Goal: Task Accomplishment & Management: Manage account settings

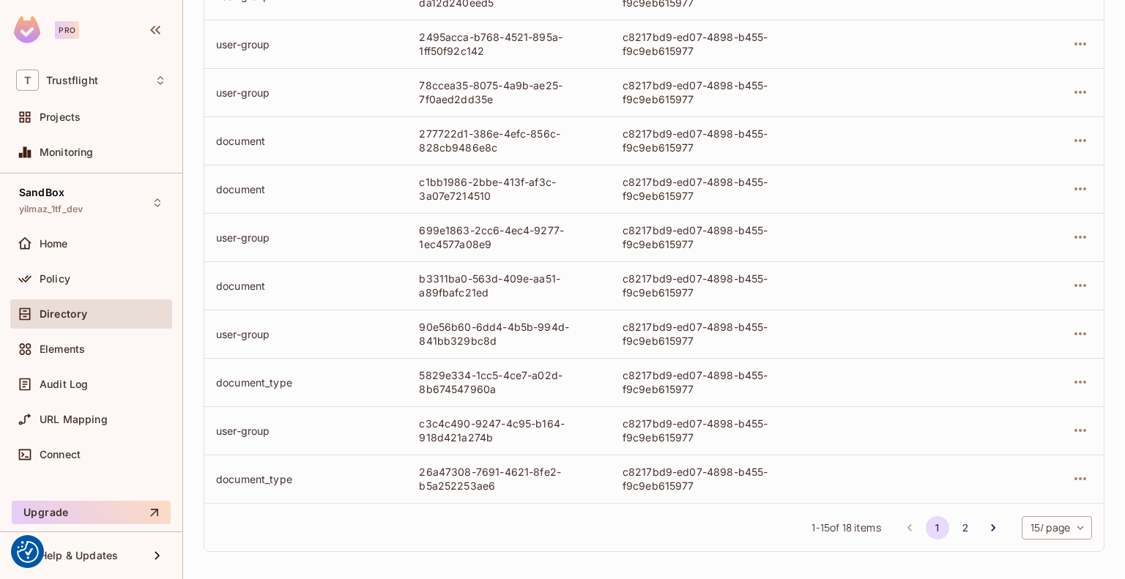
scroll to position [443, 0]
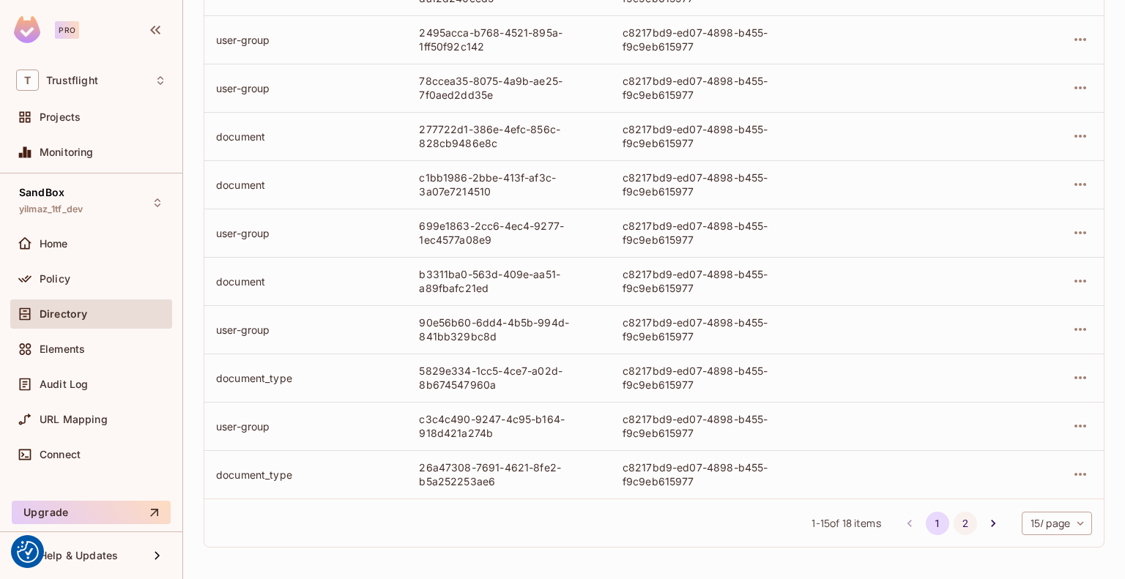
click at [953, 520] on button "2" at bounding box center [964, 523] width 23 height 23
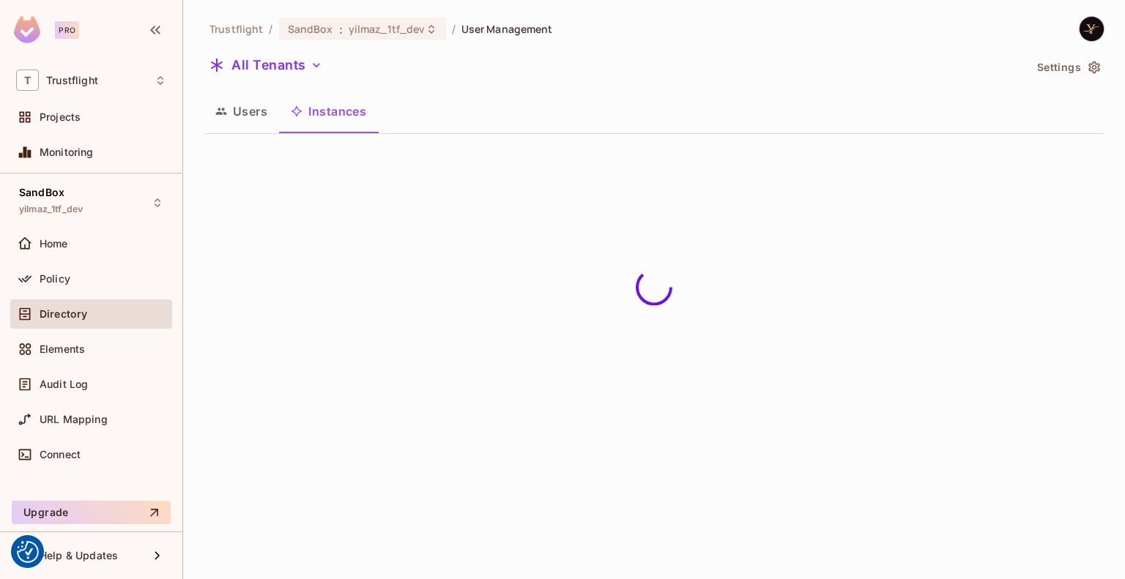
scroll to position [0, 0]
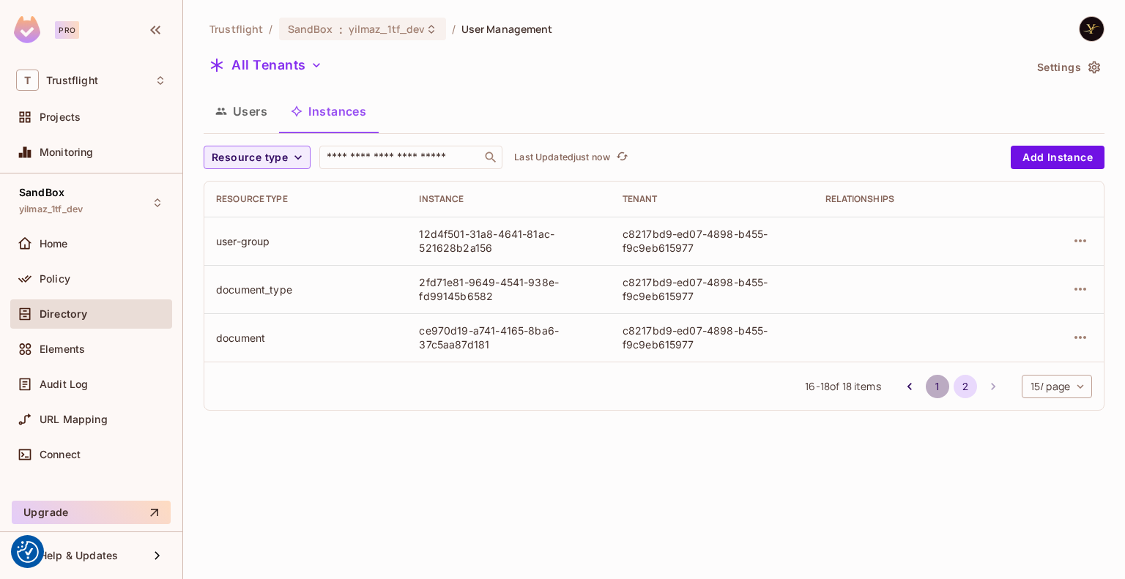
click at [931, 387] on button "1" at bounding box center [936, 386] width 23 height 23
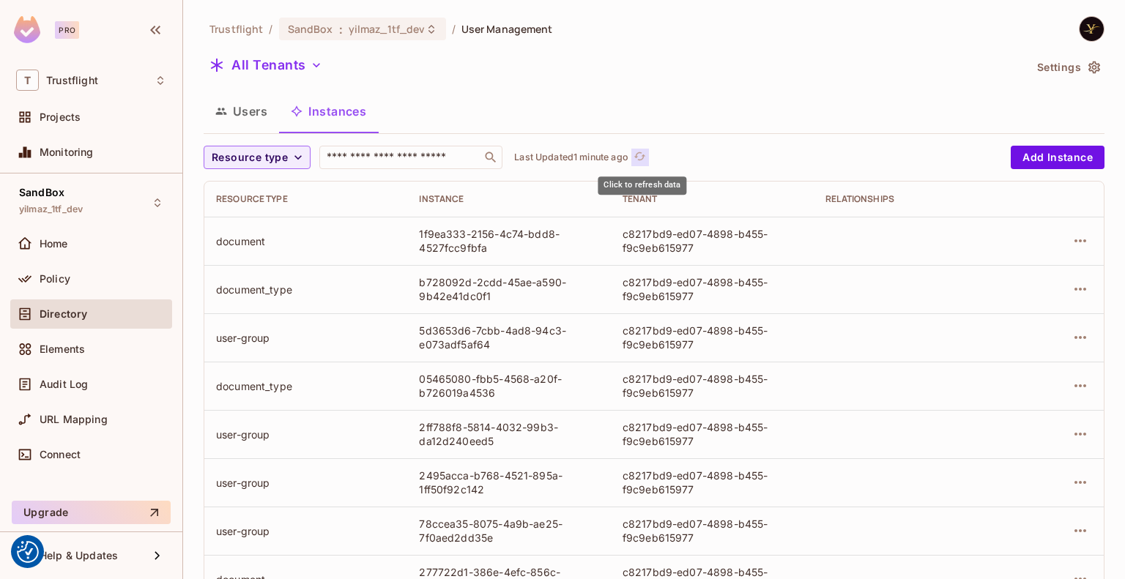
click at [639, 159] on icon "refresh" at bounding box center [639, 156] width 12 height 12
click at [1071, 285] on icon "button" at bounding box center [1080, 289] width 18 height 18
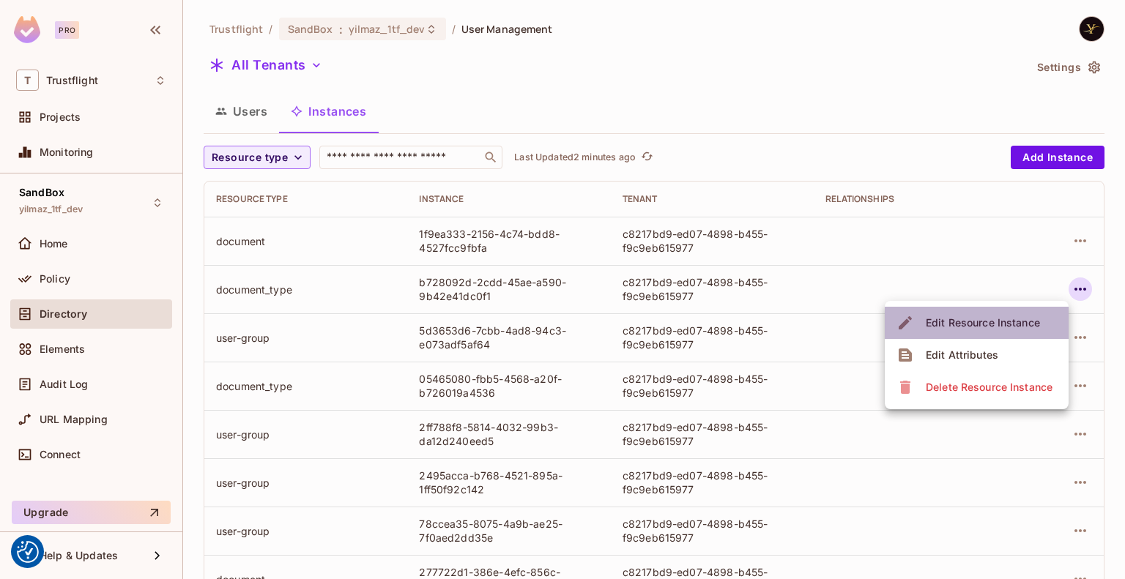
click at [966, 323] on div "Edit Resource Instance" at bounding box center [982, 323] width 114 height 15
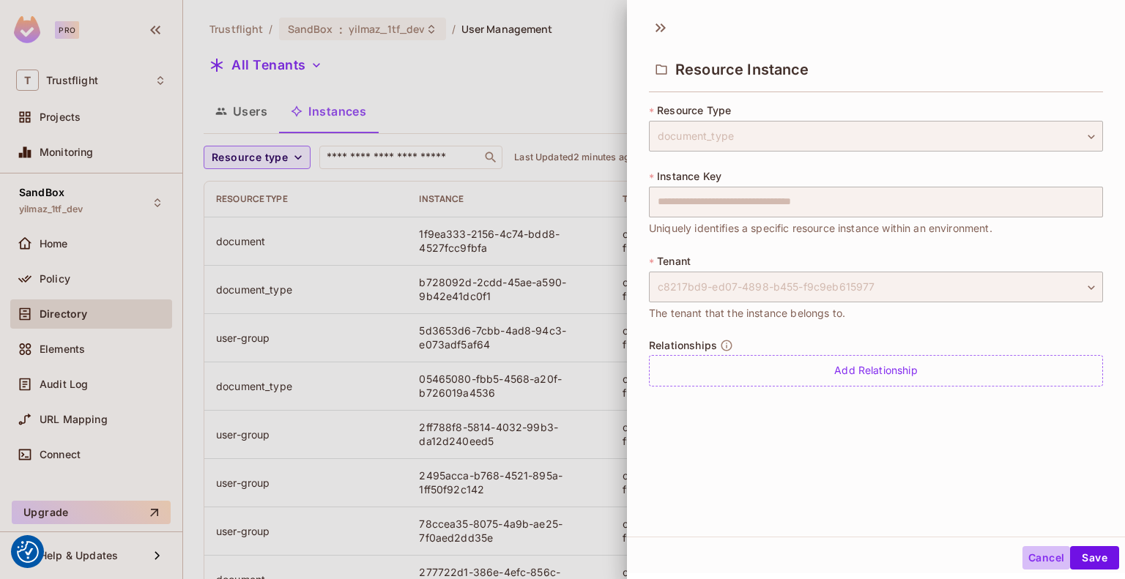
click at [1032, 556] on button "Cancel" at bounding box center [1046, 557] width 48 height 23
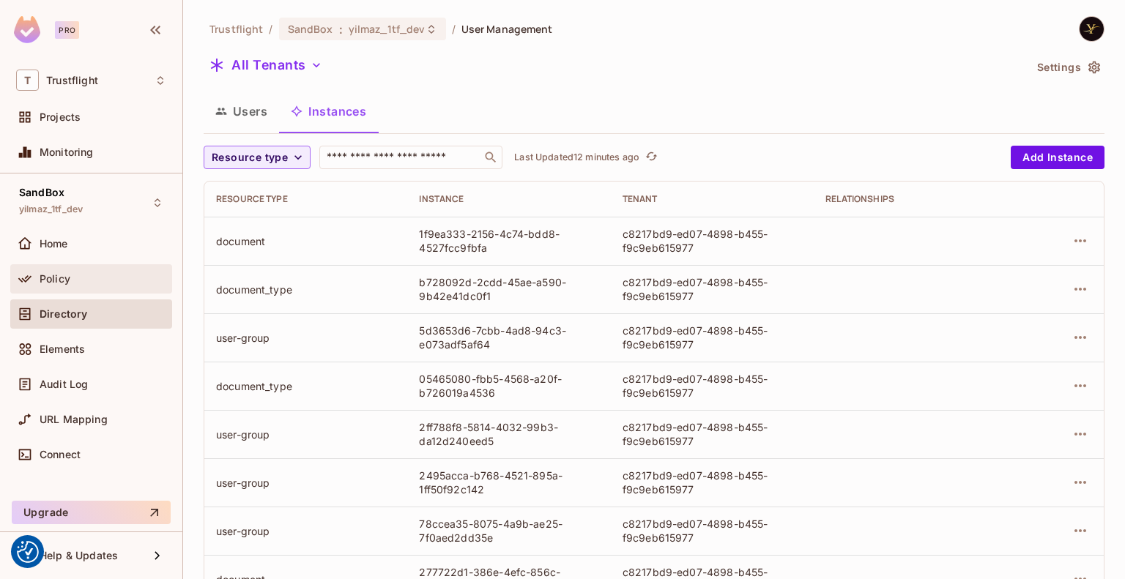
click at [109, 273] on div "Policy" at bounding box center [103, 279] width 127 height 12
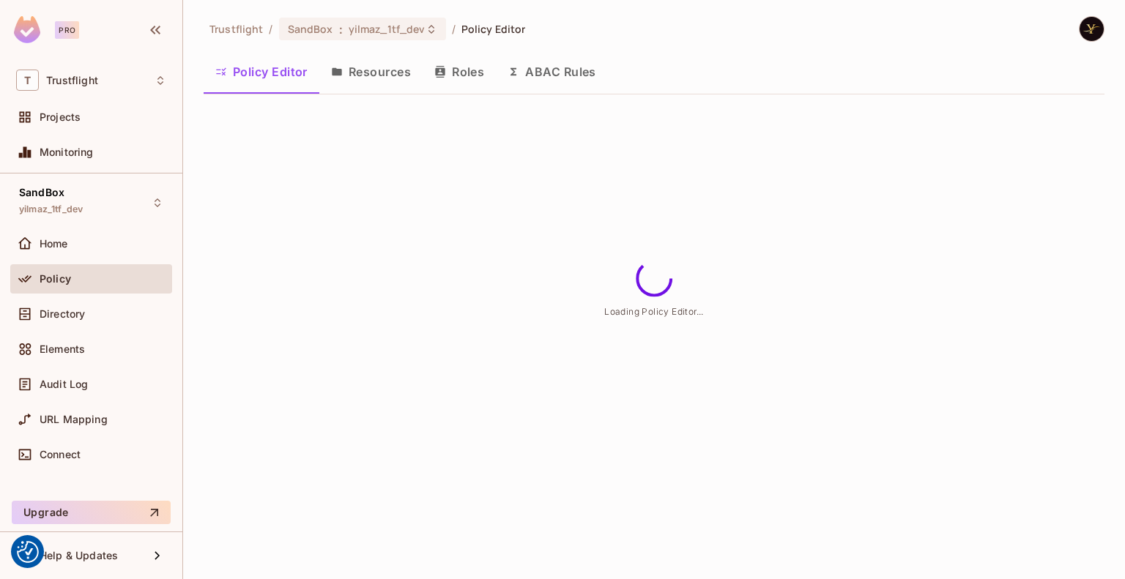
click at [529, 70] on button "ABAC Rules" at bounding box center [552, 71] width 112 height 37
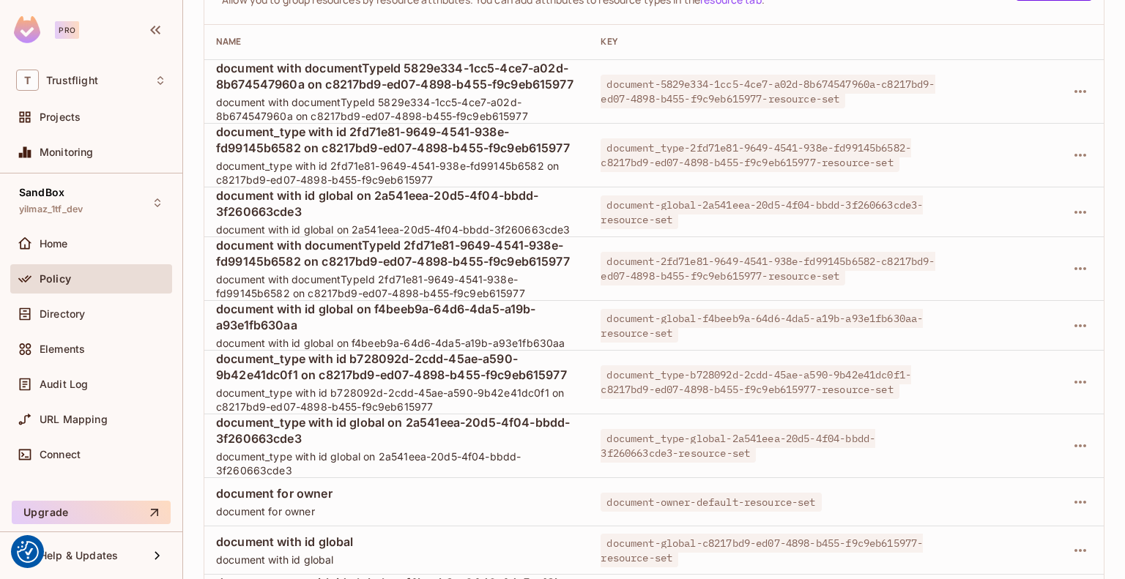
scroll to position [1225, 0]
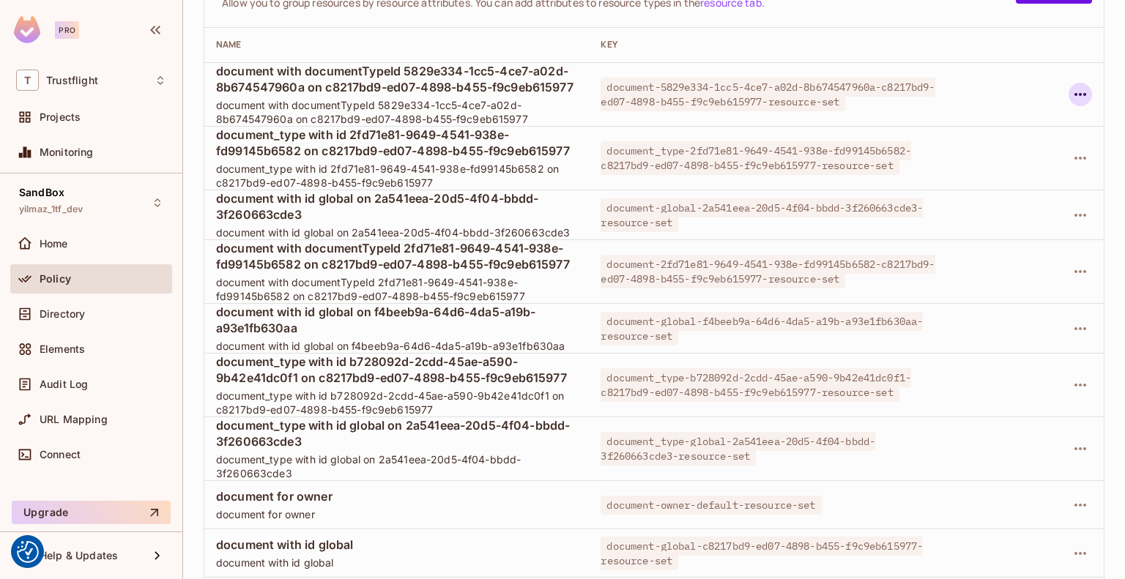
click at [1075, 94] on icon "button" at bounding box center [1080, 95] width 18 height 18
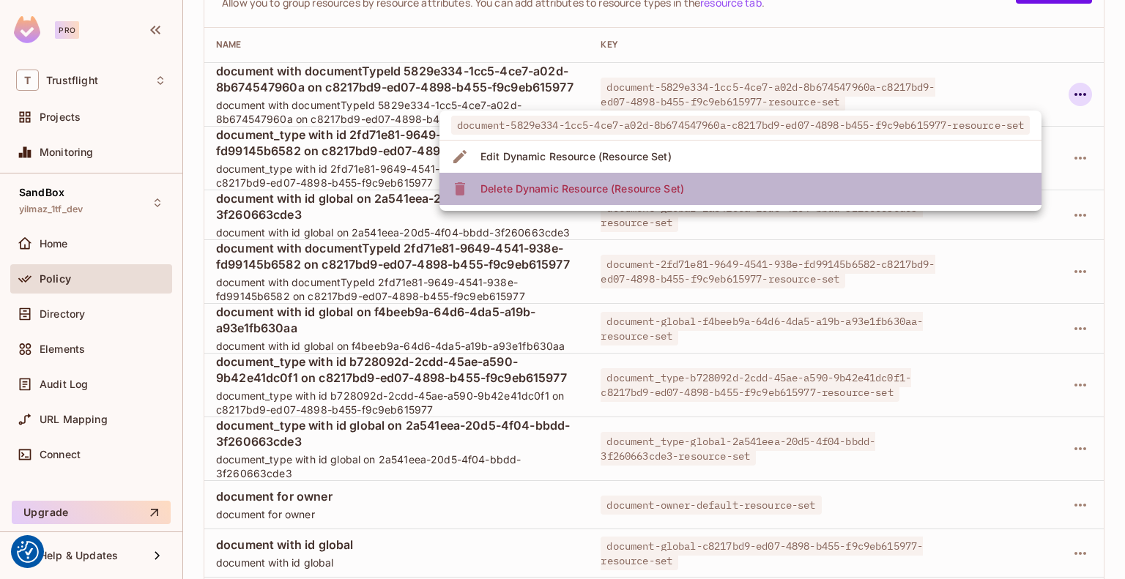
click at [767, 195] on li "Delete Dynamic Resource (Resource Set)" at bounding box center [740, 189] width 602 height 32
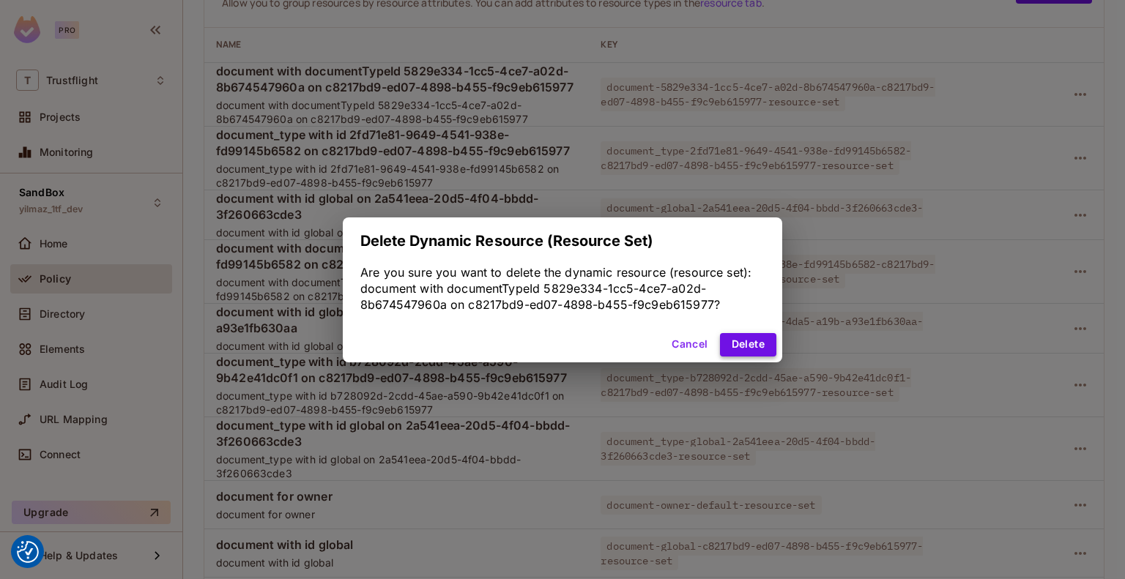
click at [763, 343] on button "Delete" at bounding box center [748, 344] width 56 height 23
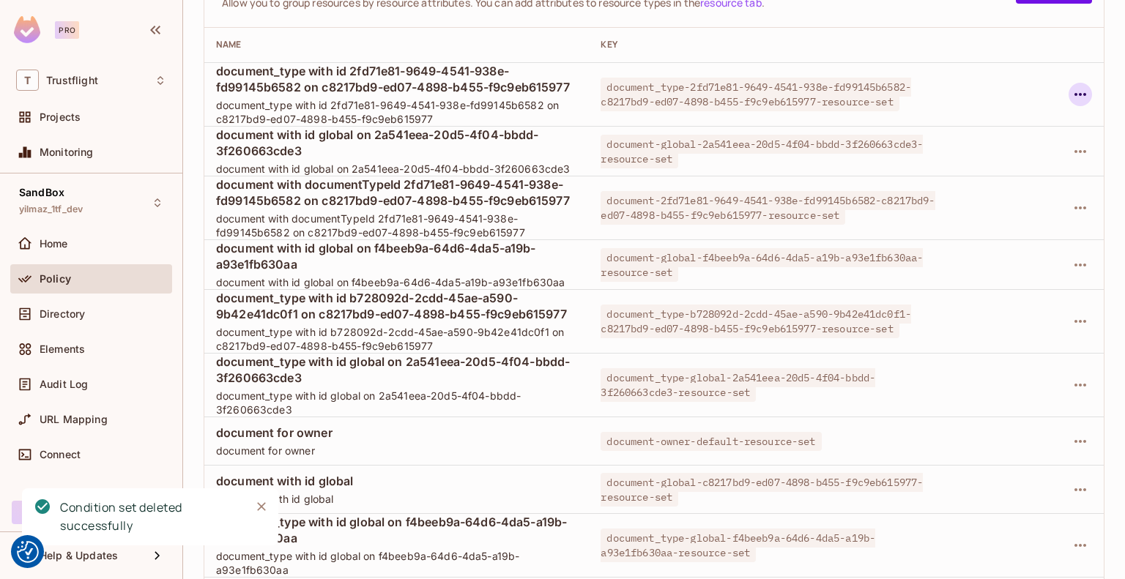
click at [1071, 94] on icon "button" at bounding box center [1080, 95] width 18 height 18
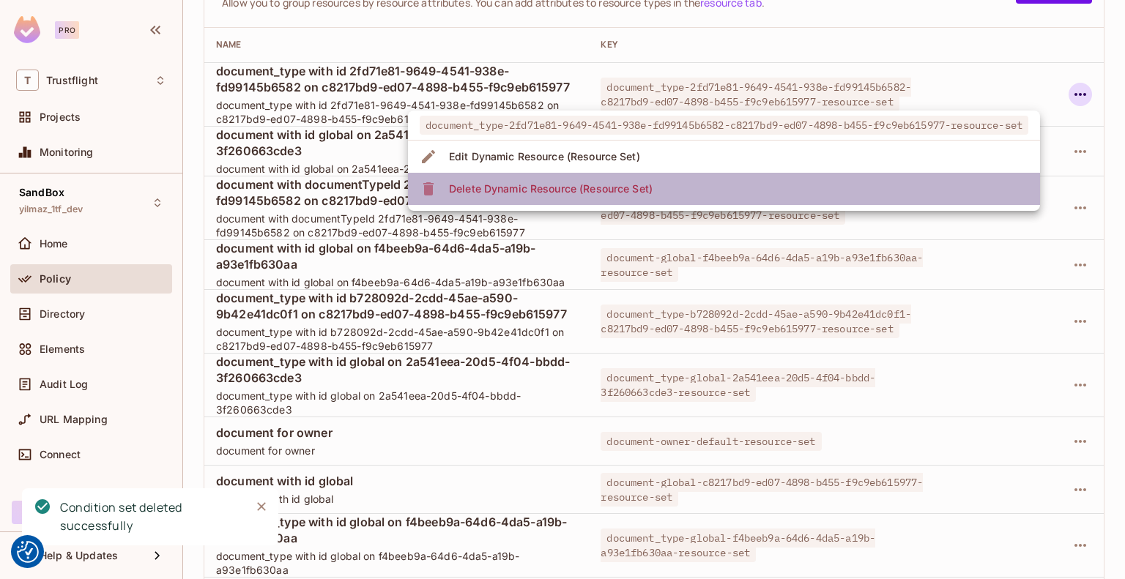
click at [839, 190] on li "Delete Dynamic Resource (Resource Set)" at bounding box center [724, 189] width 632 height 32
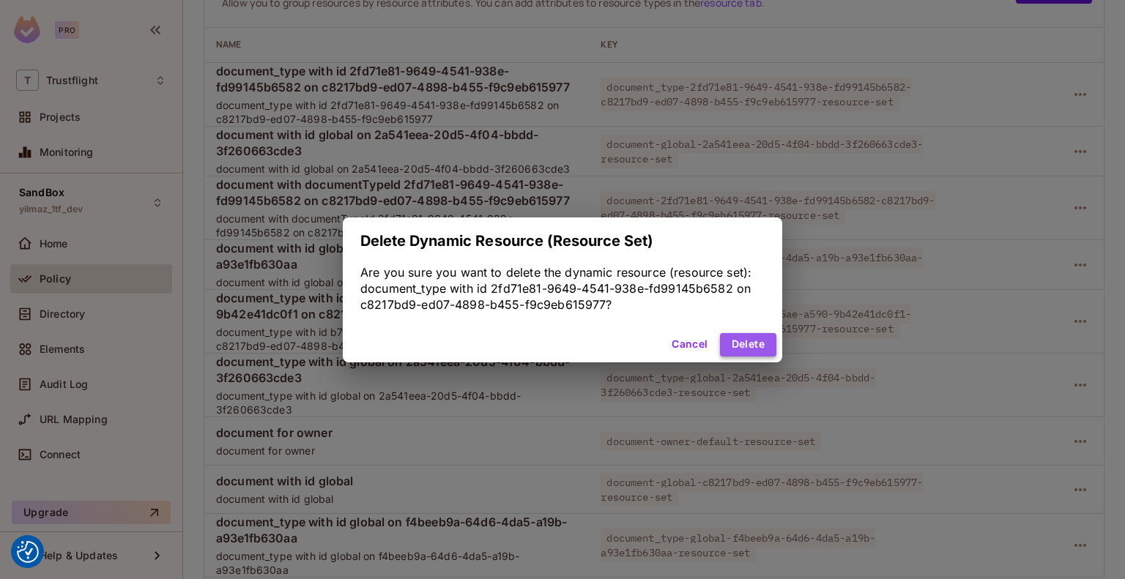
click at [743, 341] on button "Delete" at bounding box center [748, 344] width 56 height 23
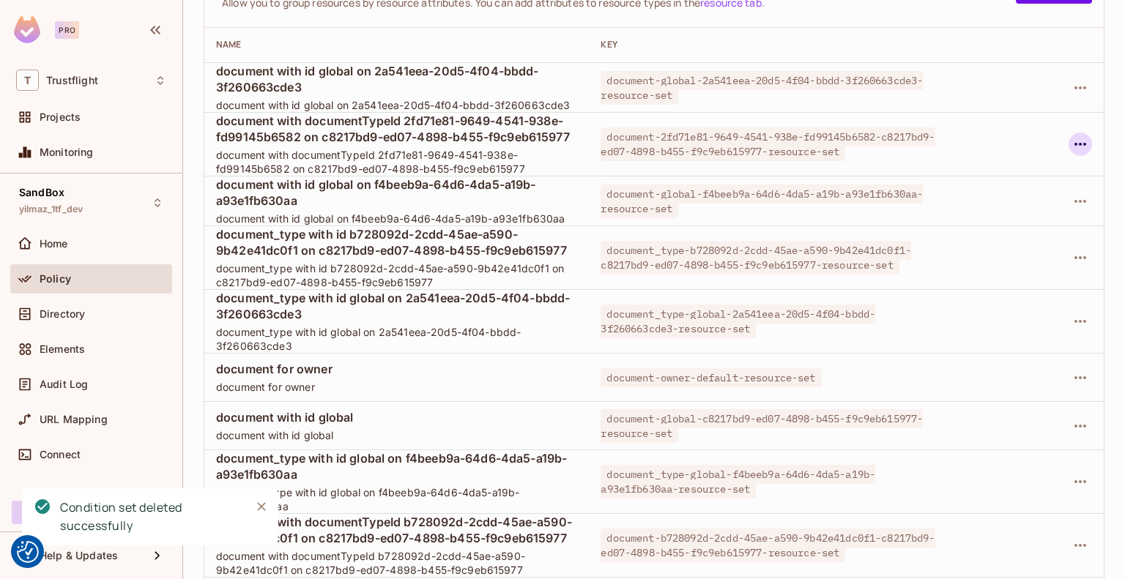
click at [1071, 144] on icon "button" at bounding box center [1080, 144] width 18 height 18
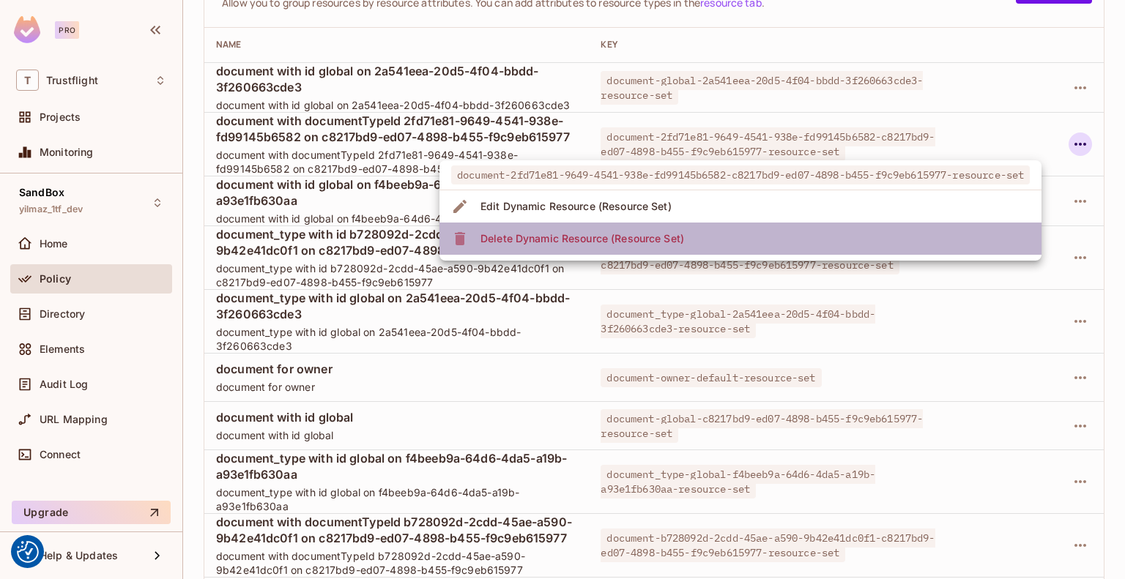
click at [671, 242] on div "Delete Dynamic Resource (Resource Set)" at bounding box center [582, 238] width 204 height 15
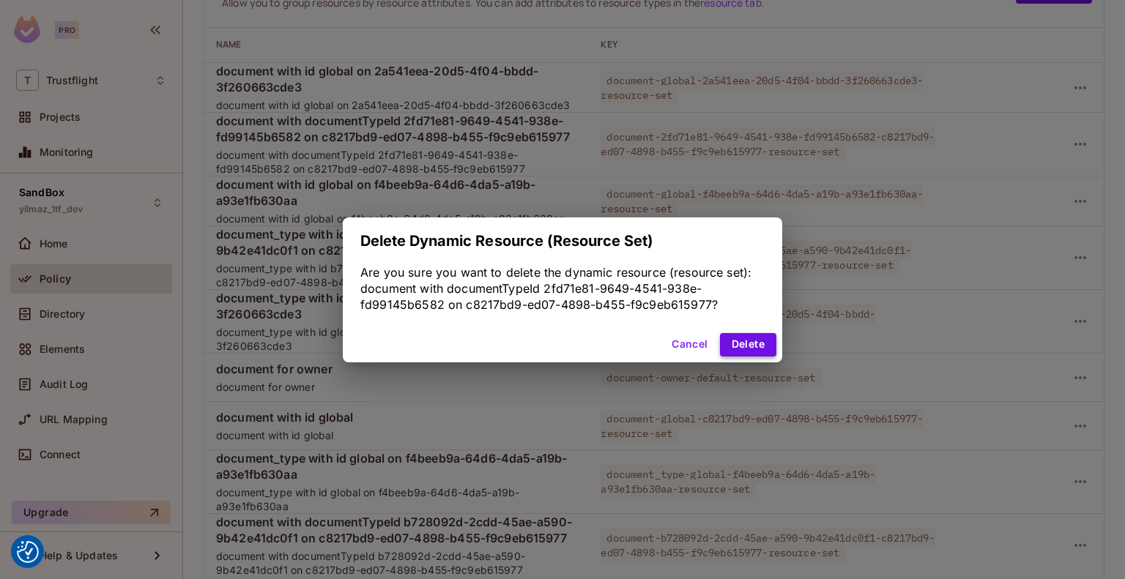
click at [731, 352] on button "Delete" at bounding box center [748, 344] width 56 height 23
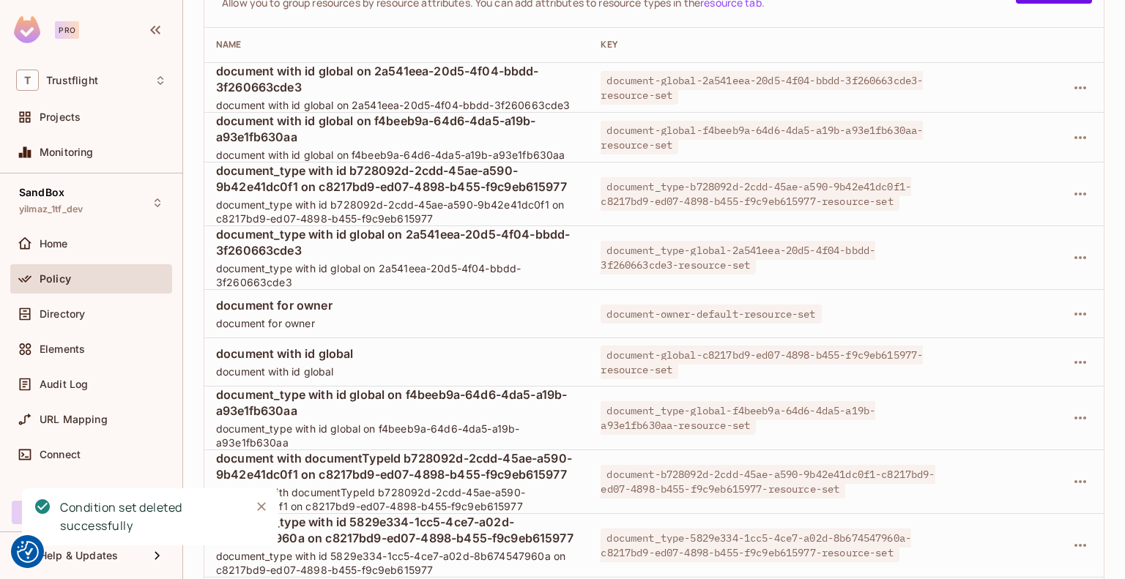
click at [1081, 190] on td at bounding box center [1028, 195] width 151 height 64
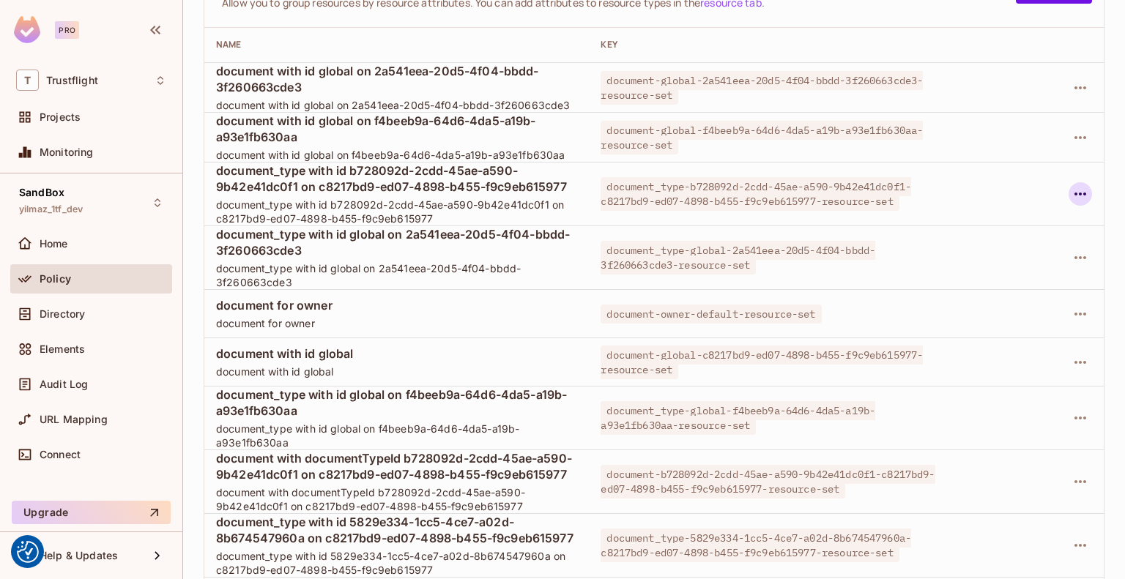
click at [1074, 193] on icon "button" at bounding box center [1080, 194] width 18 height 18
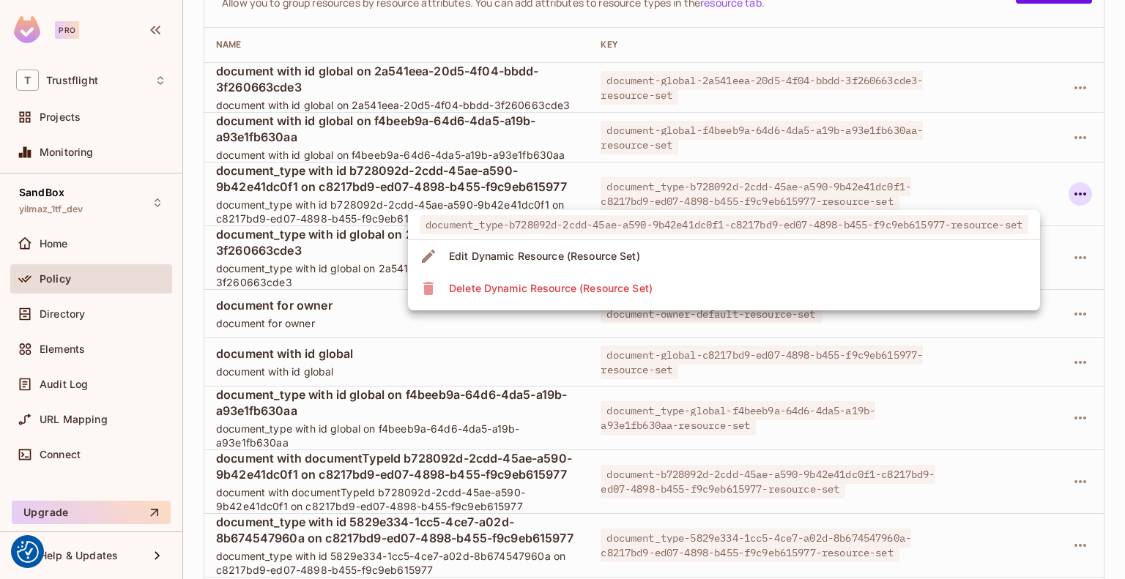
click at [702, 297] on li "Delete Dynamic Resource (Resource Set)" at bounding box center [724, 288] width 632 height 32
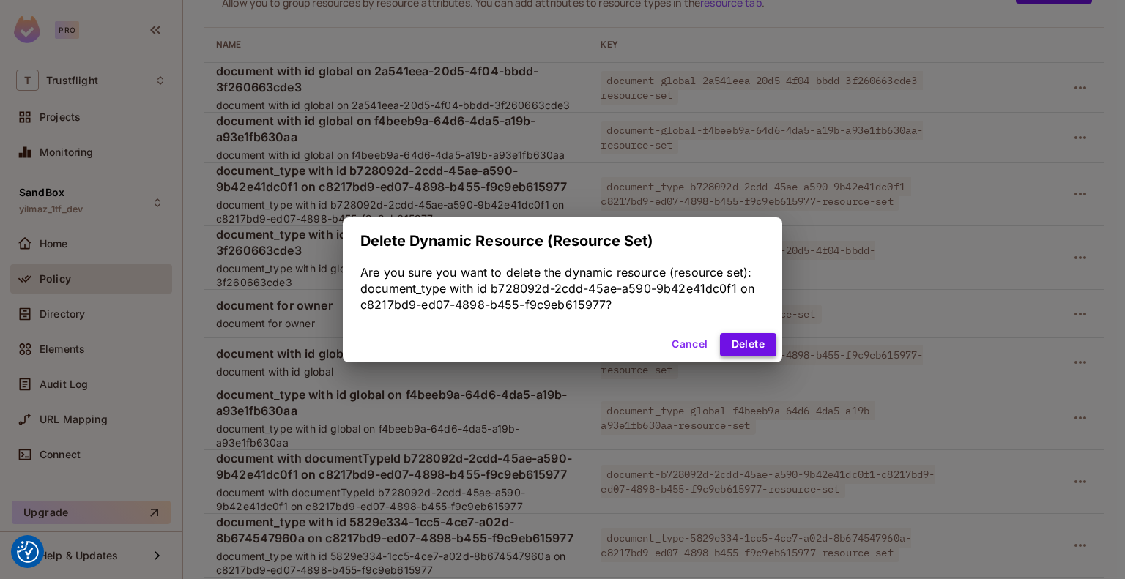
click at [750, 342] on button "Delete" at bounding box center [748, 344] width 56 height 23
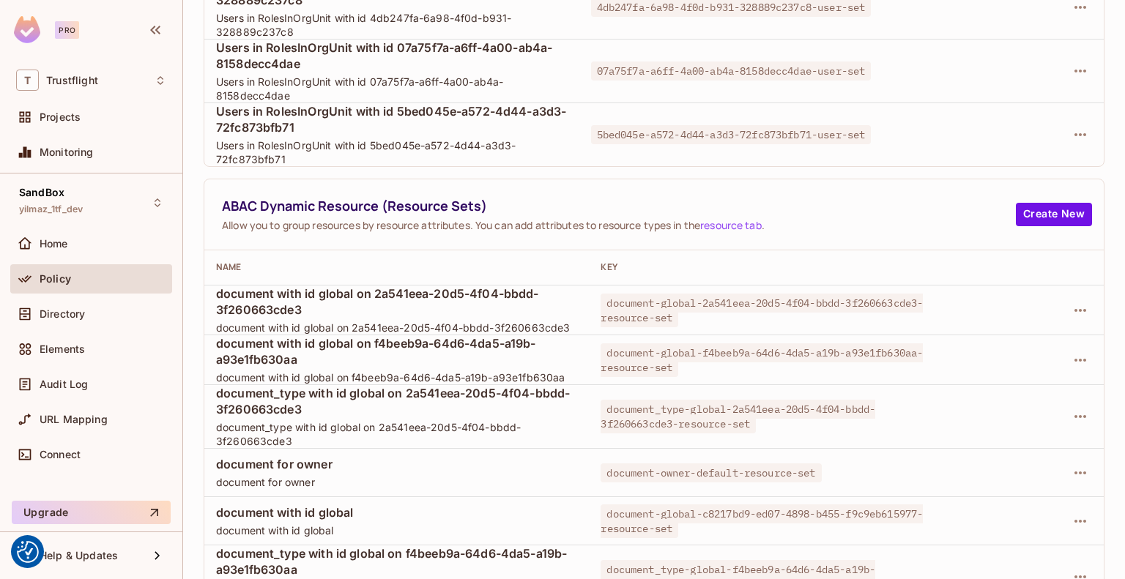
scroll to position [1570, 0]
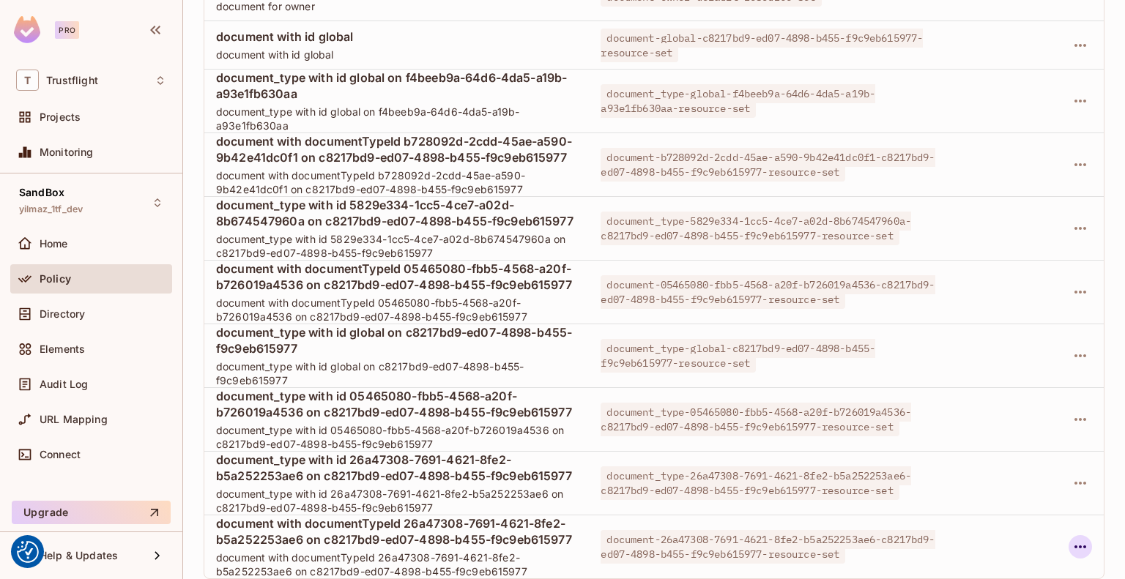
click at [1071, 538] on icon "button" at bounding box center [1080, 547] width 18 height 18
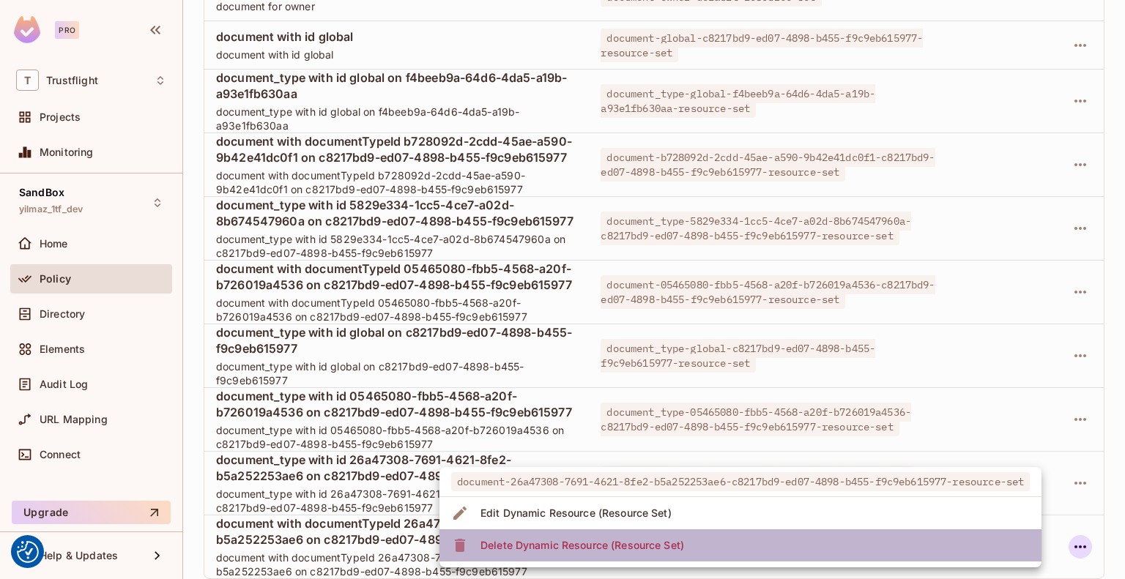
click at [877, 558] on li "Delete Dynamic Resource (Resource Set)" at bounding box center [740, 545] width 602 height 32
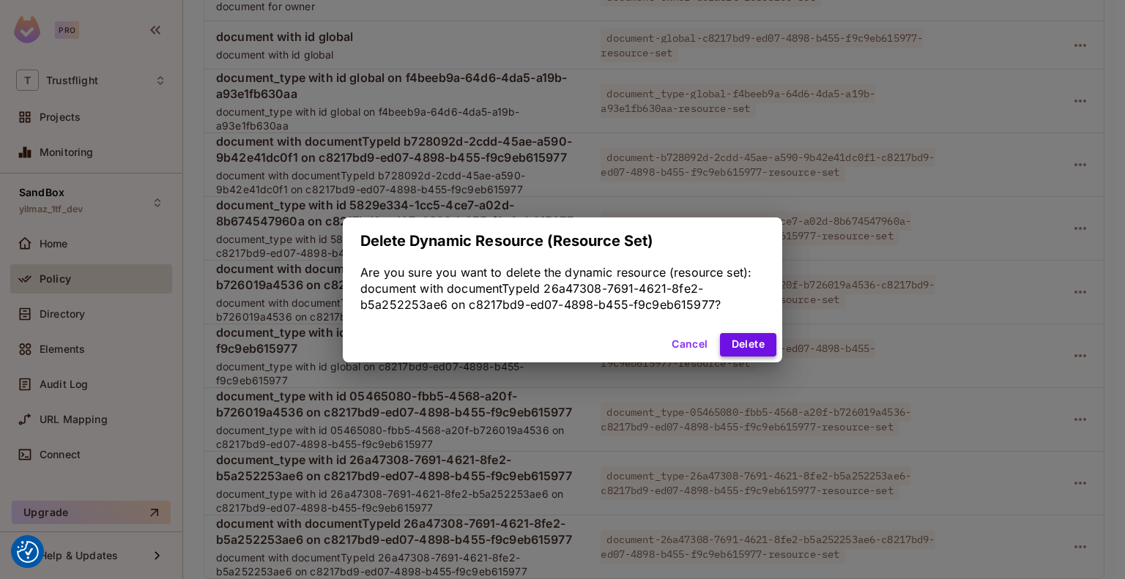
click at [770, 345] on button "Delete" at bounding box center [748, 344] width 56 height 23
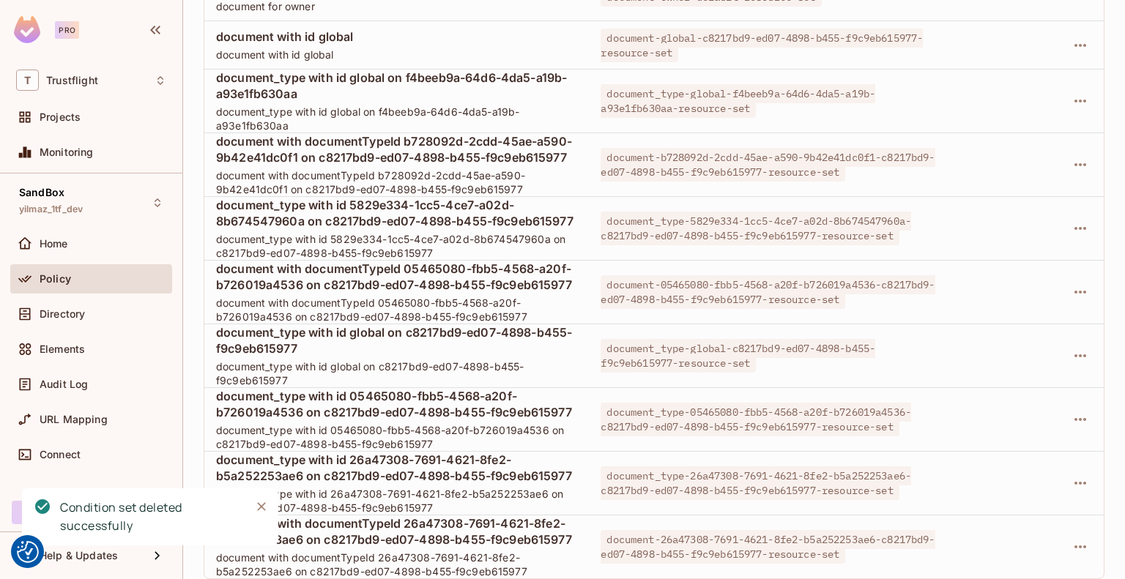
scroll to position [1490, 0]
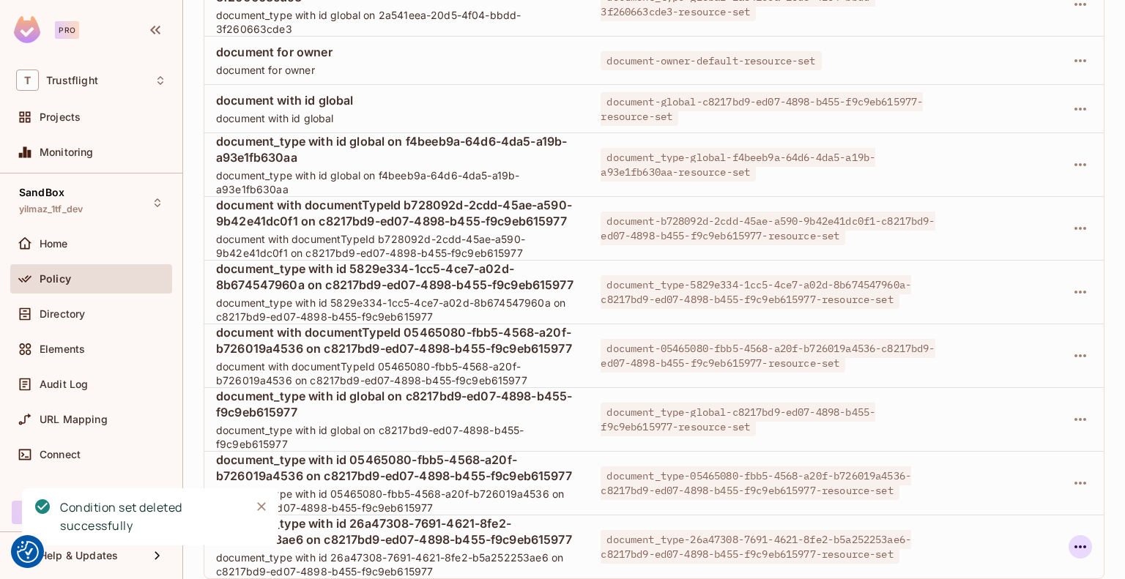
click at [1074, 545] on icon "button" at bounding box center [1080, 546] width 12 height 3
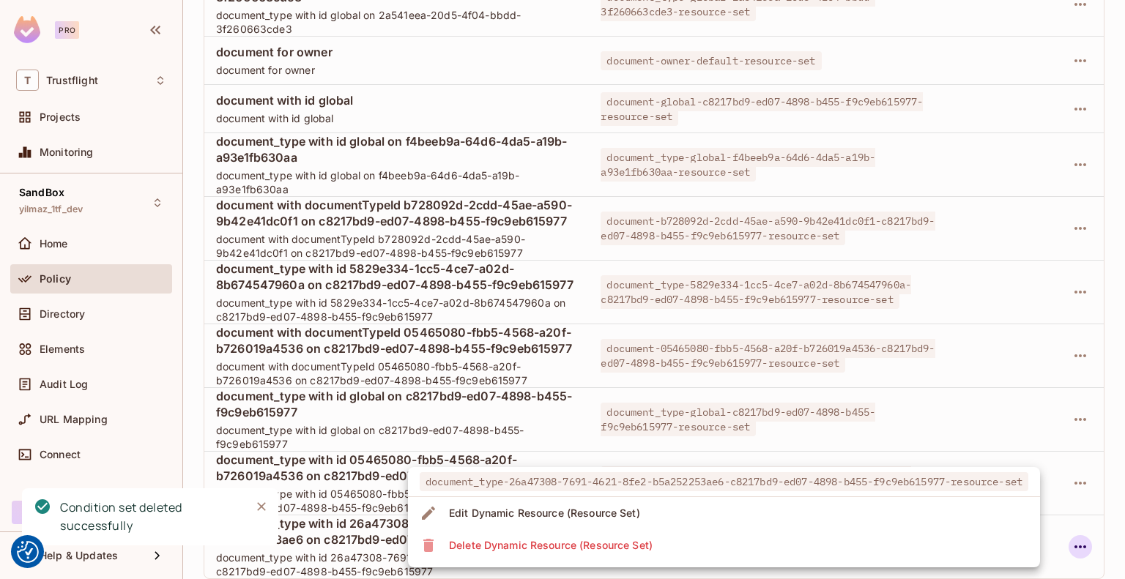
click at [893, 543] on li "Delete Dynamic Resource (Resource Set)" at bounding box center [724, 545] width 632 height 32
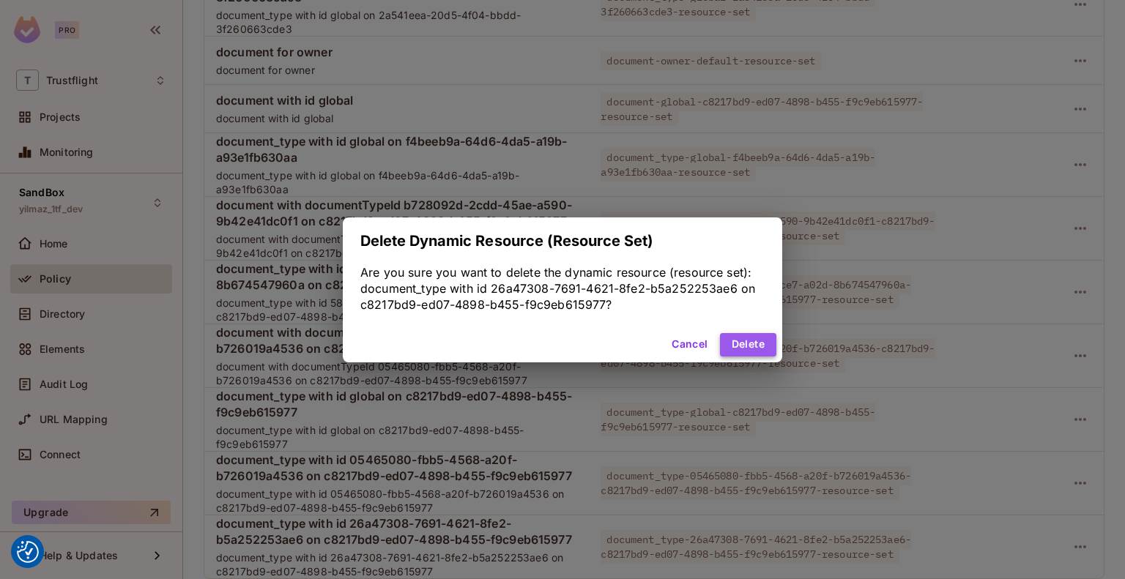
click at [759, 349] on button "Delete" at bounding box center [748, 344] width 56 height 23
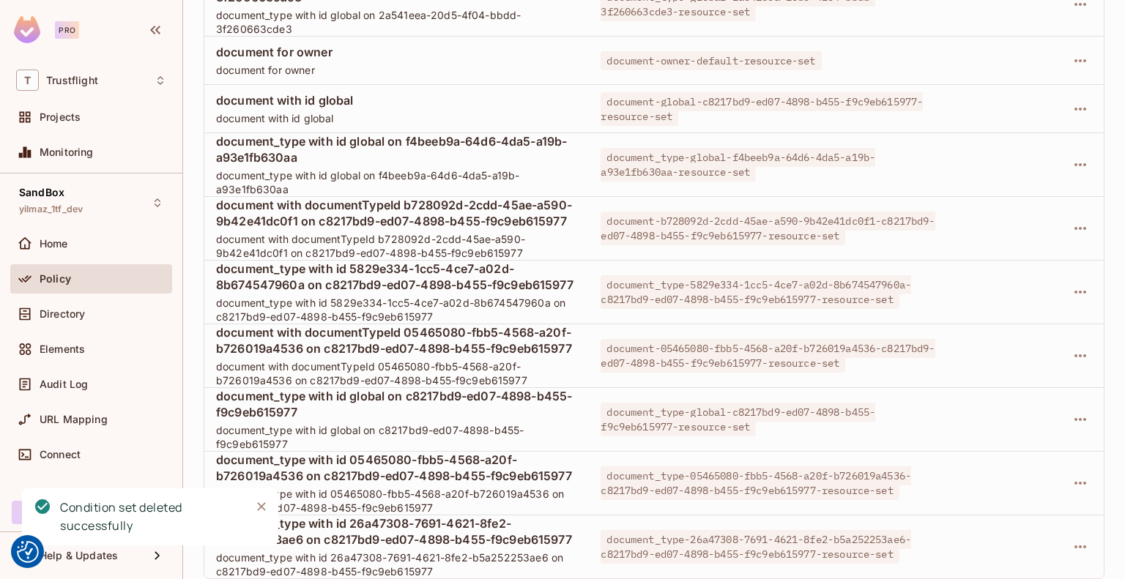
scroll to position [1410, 0]
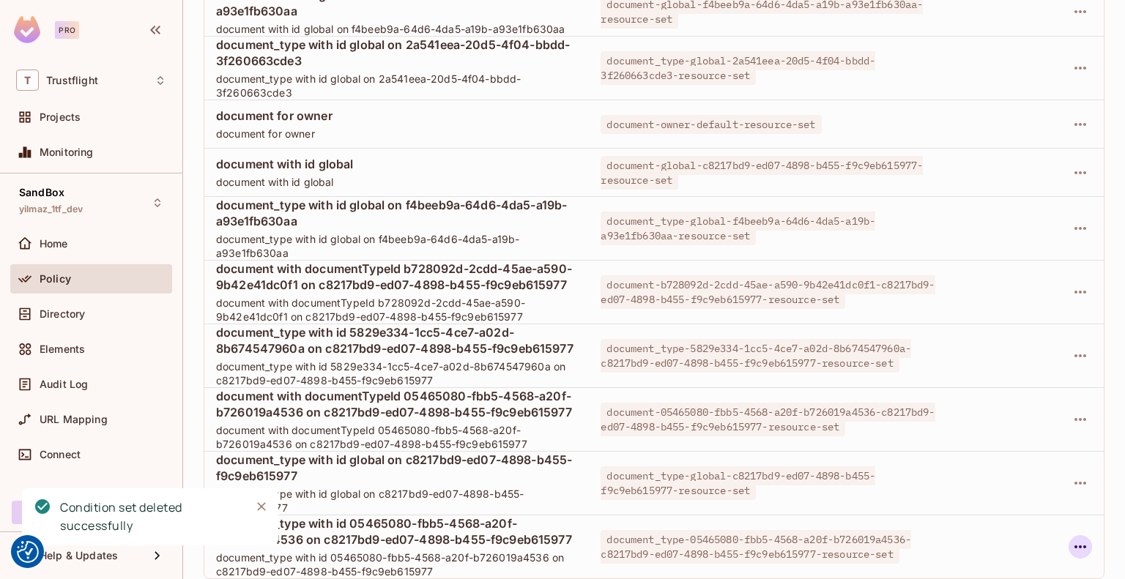
click at [1071, 538] on icon "button" at bounding box center [1080, 547] width 18 height 18
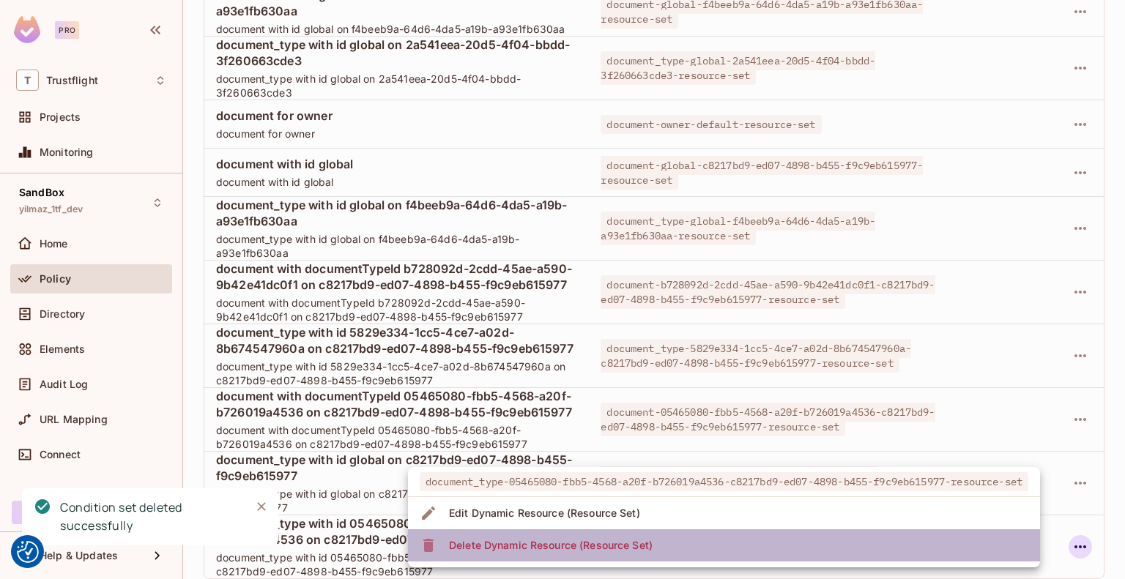
click at [909, 558] on li "Delete Dynamic Resource (Resource Set)" at bounding box center [724, 545] width 632 height 32
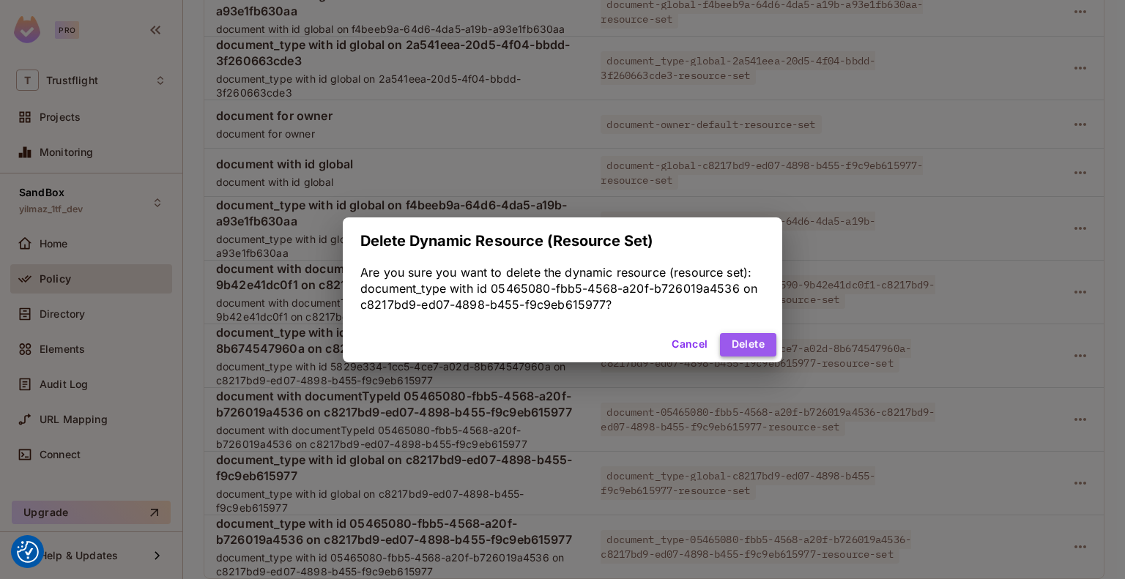
click at [764, 354] on button "Delete" at bounding box center [748, 344] width 56 height 23
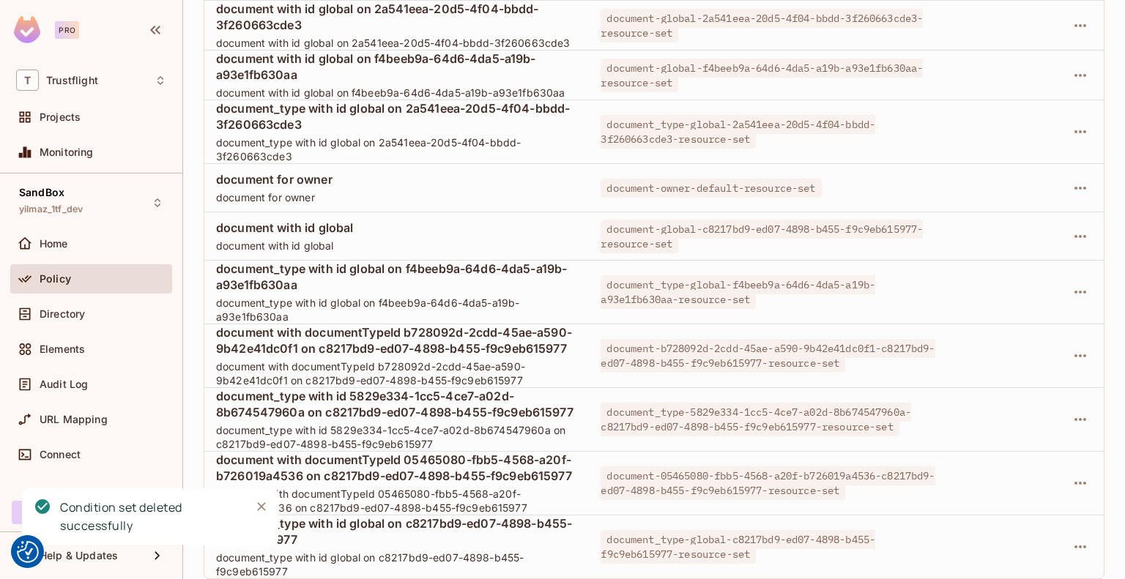
scroll to position [1331, 0]
click at [1072, 477] on icon "button" at bounding box center [1080, 483] width 18 height 18
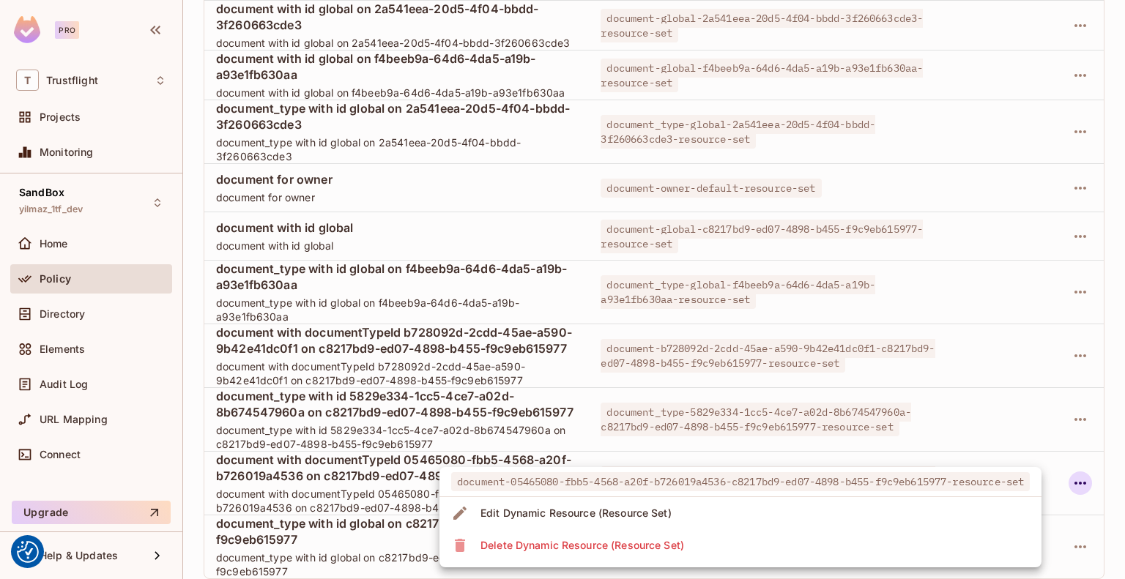
click at [850, 555] on li "Delete Dynamic Resource (Resource Set)" at bounding box center [740, 545] width 602 height 32
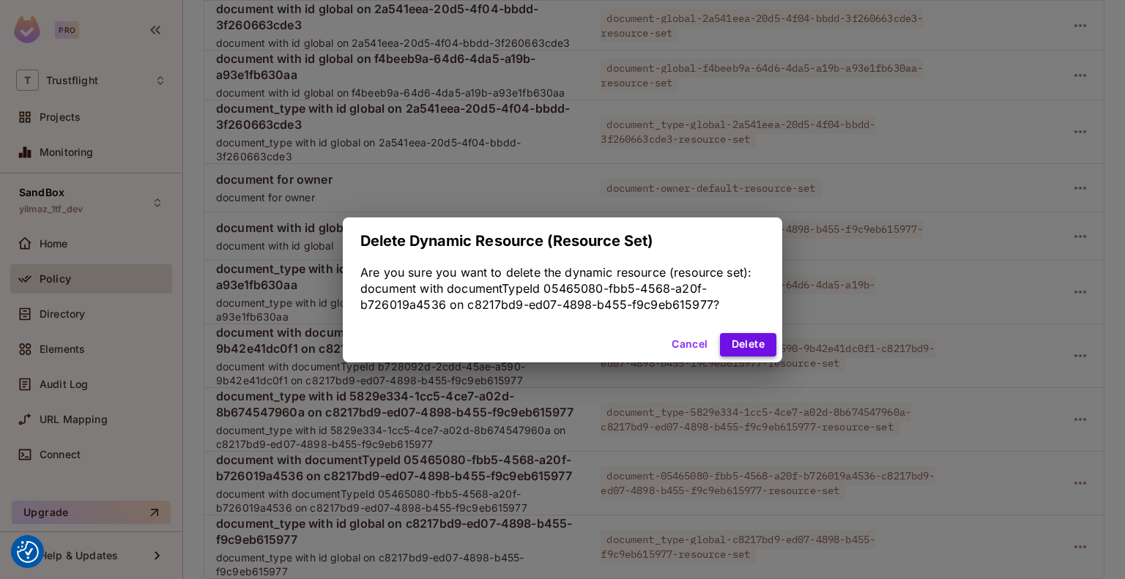
click at [754, 340] on button "Delete" at bounding box center [748, 344] width 56 height 23
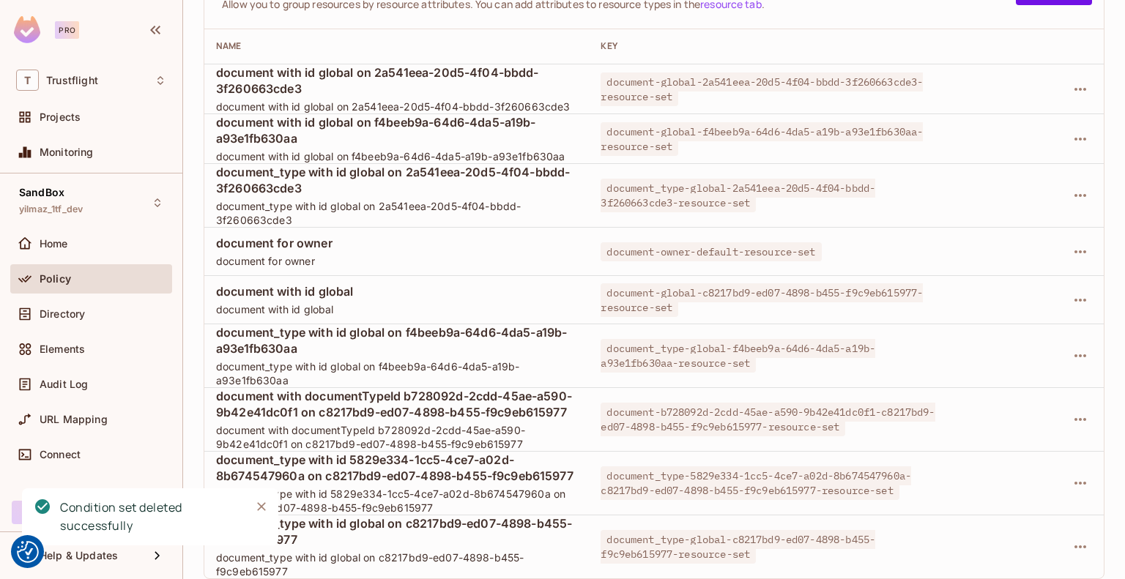
scroll to position [1251, 0]
click at [1071, 474] on icon "button" at bounding box center [1080, 483] width 18 height 18
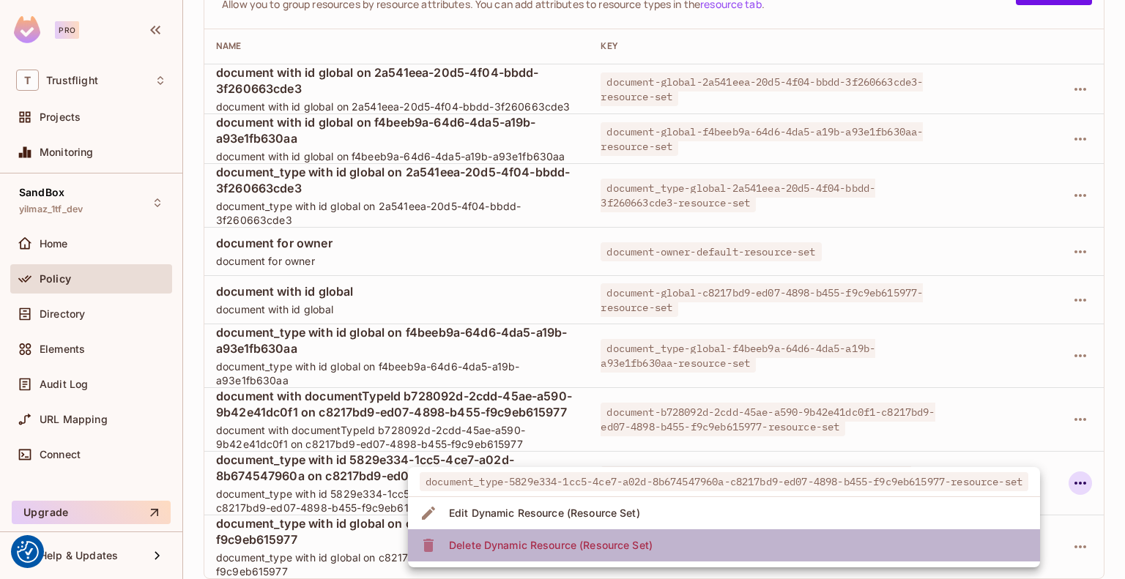
click at [833, 543] on li "Delete Dynamic Resource (Resource Set)" at bounding box center [724, 545] width 632 height 32
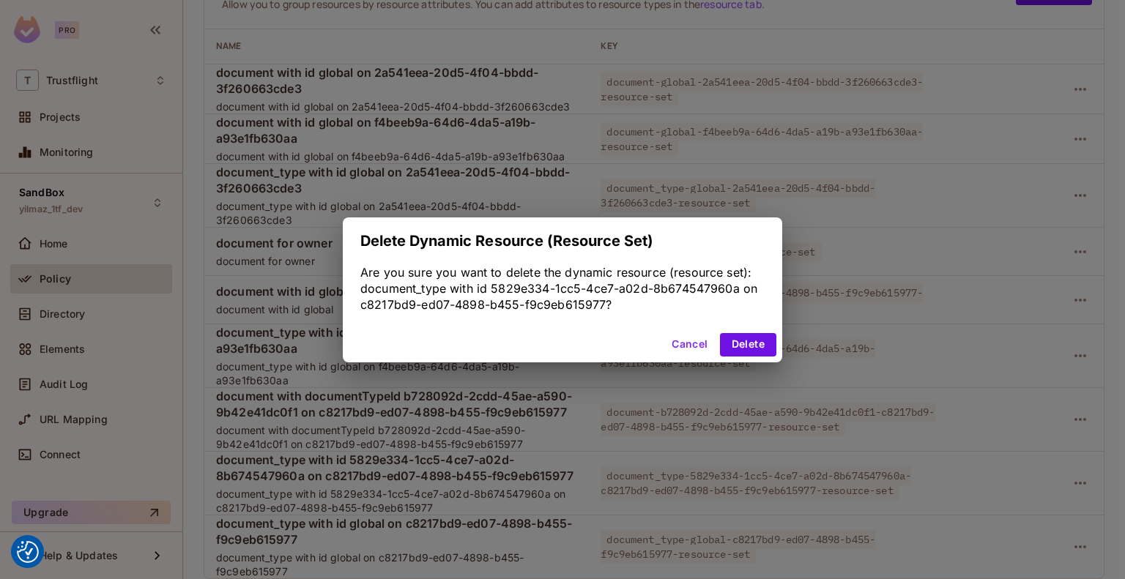
click at [776, 342] on div "Cancel Delete" at bounding box center [562, 344] width 439 height 35
click at [745, 349] on button "Delete" at bounding box center [748, 344] width 56 height 23
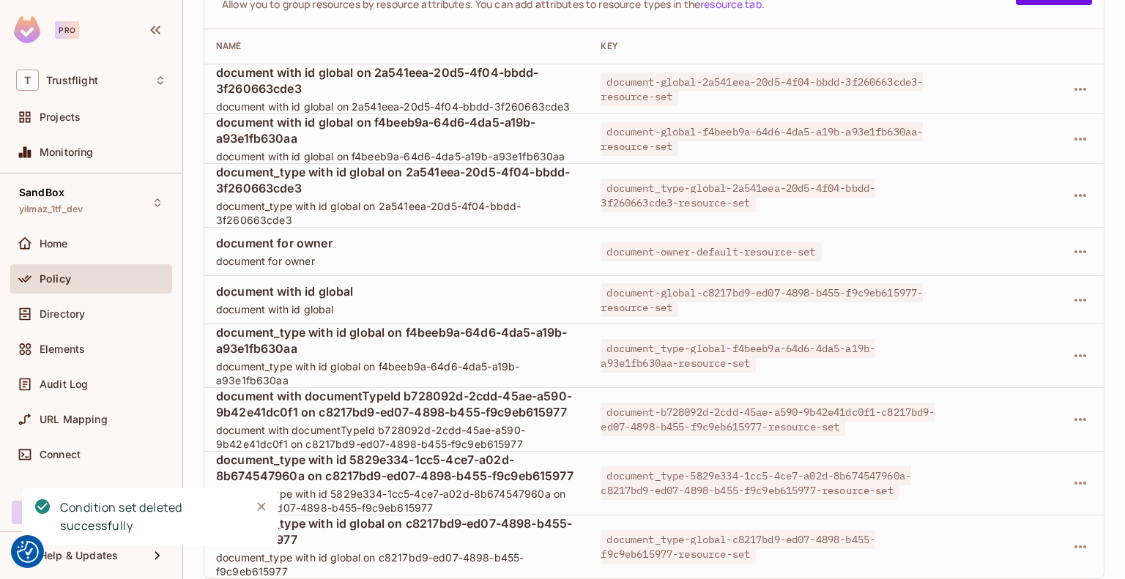
scroll to position [1171, 0]
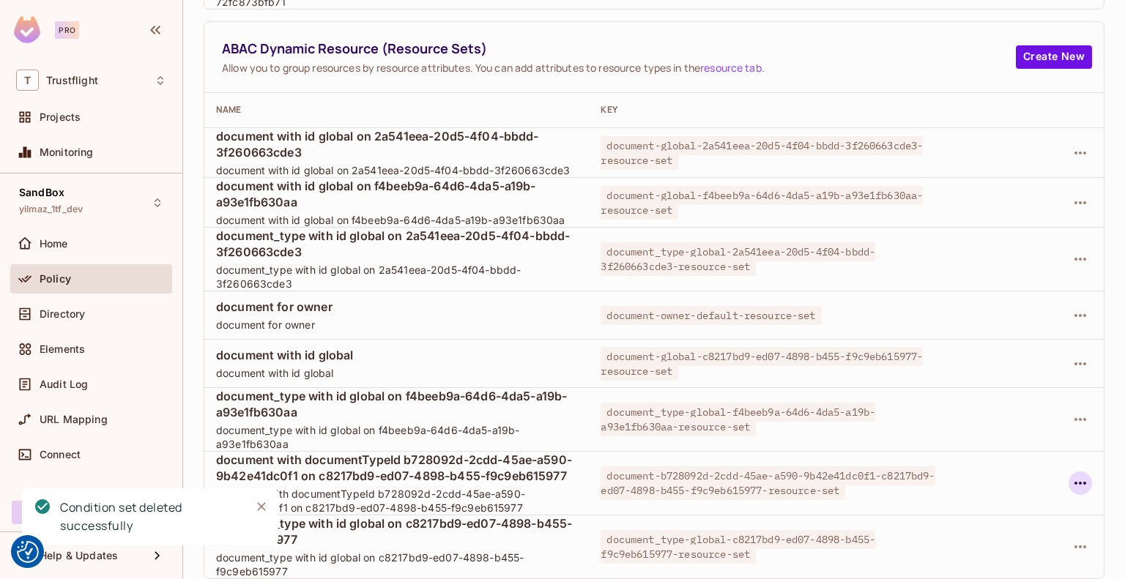
click at [1074, 482] on icon "button" at bounding box center [1080, 483] width 12 height 3
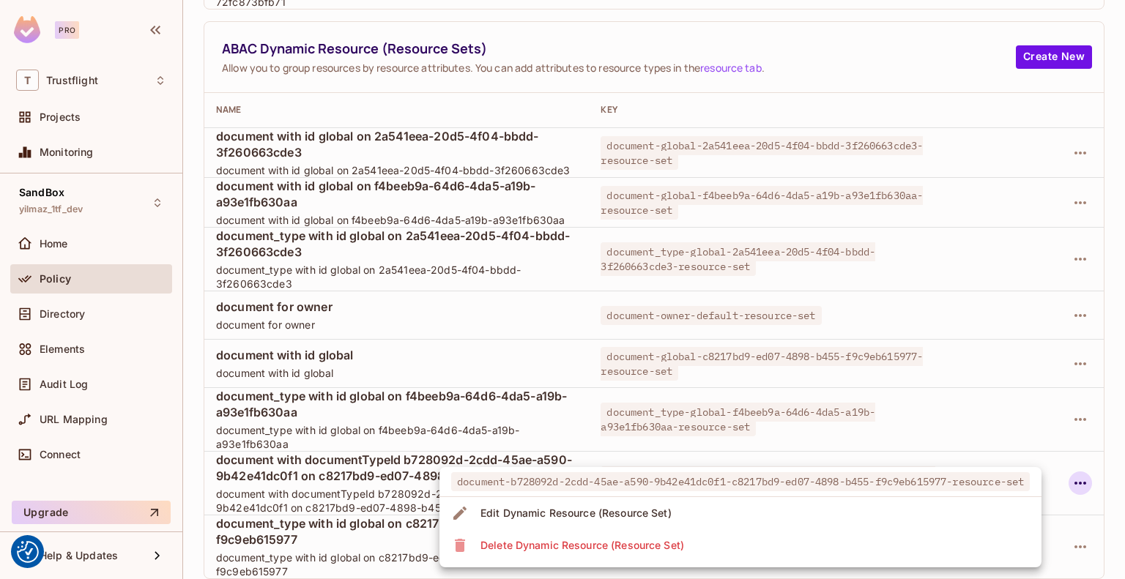
click at [835, 539] on li "Delete Dynamic Resource (Resource Set)" at bounding box center [740, 545] width 602 height 32
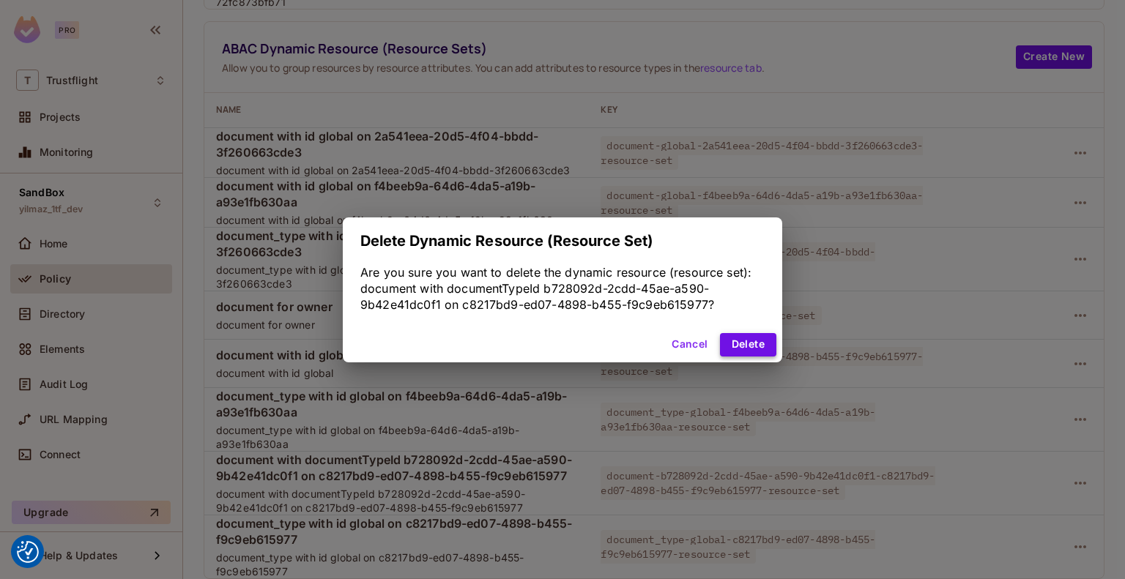
click at [742, 342] on button "Delete" at bounding box center [748, 344] width 56 height 23
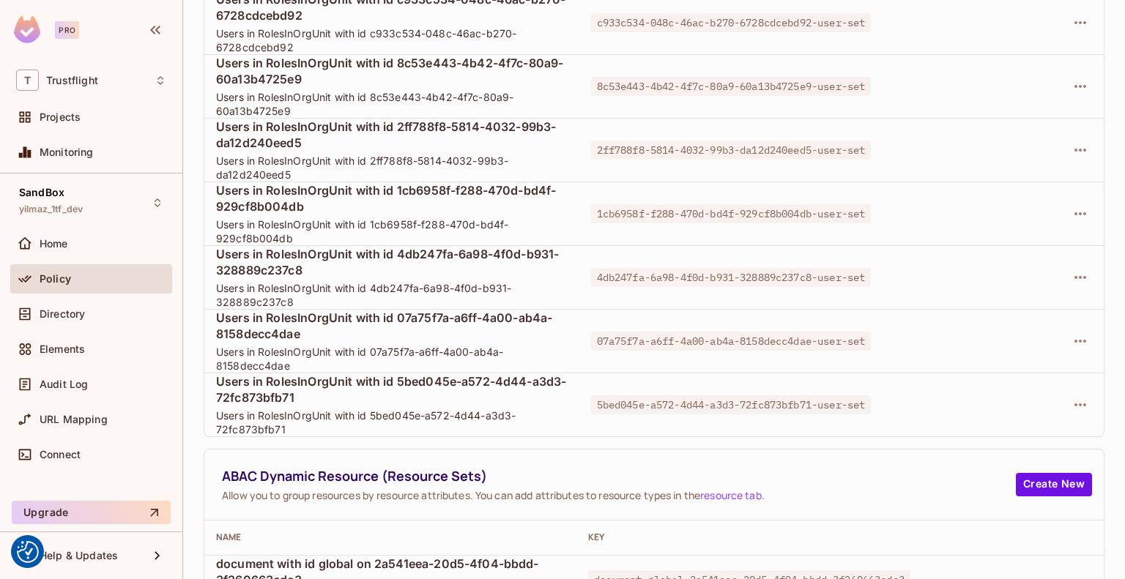
scroll to position [1119, 0]
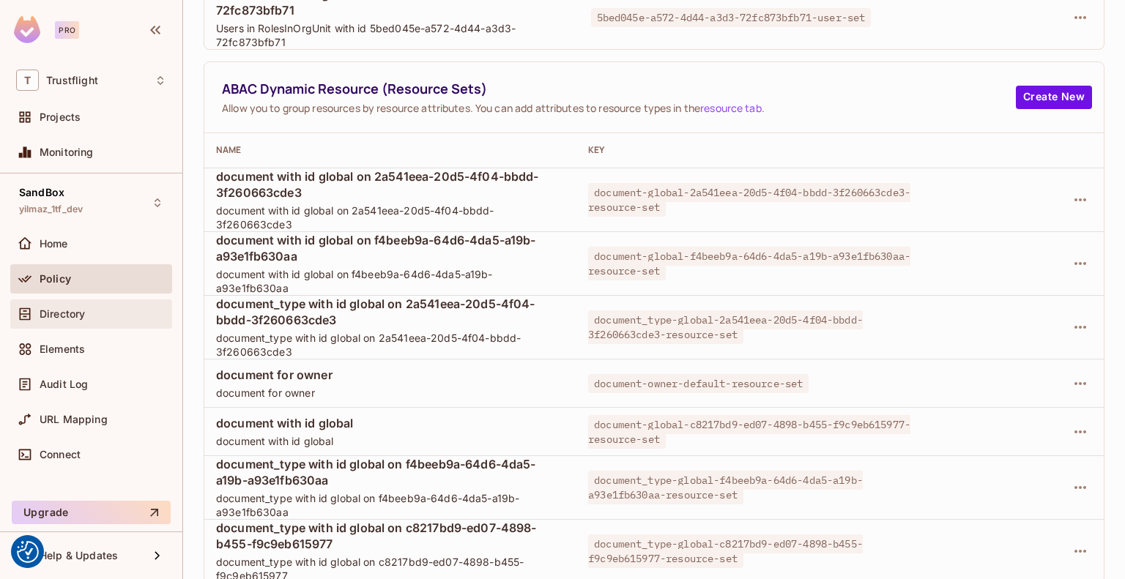
click at [50, 318] on span "Directory" at bounding box center [62, 314] width 45 height 12
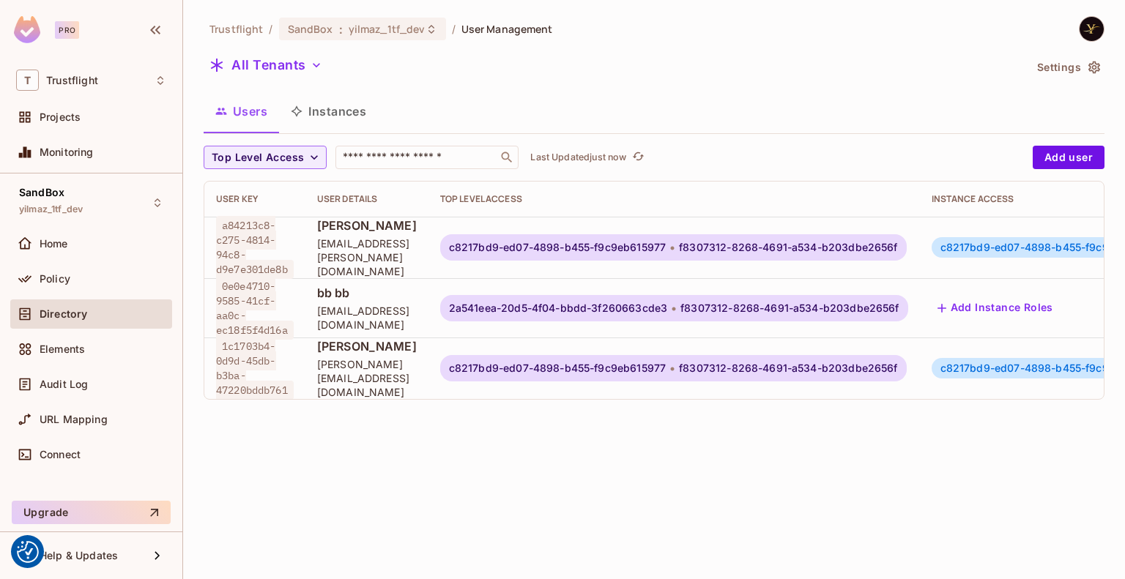
click at [333, 115] on button "Instances" at bounding box center [328, 111] width 99 height 37
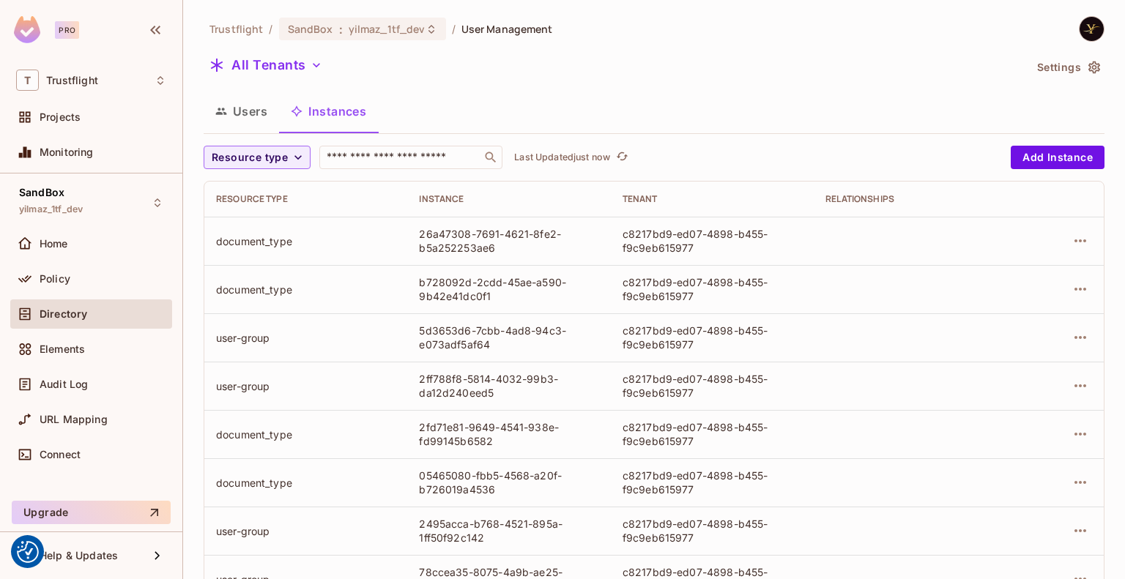
click at [101, 305] on div "Directory" at bounding box center [91, 314] width 150 height 18
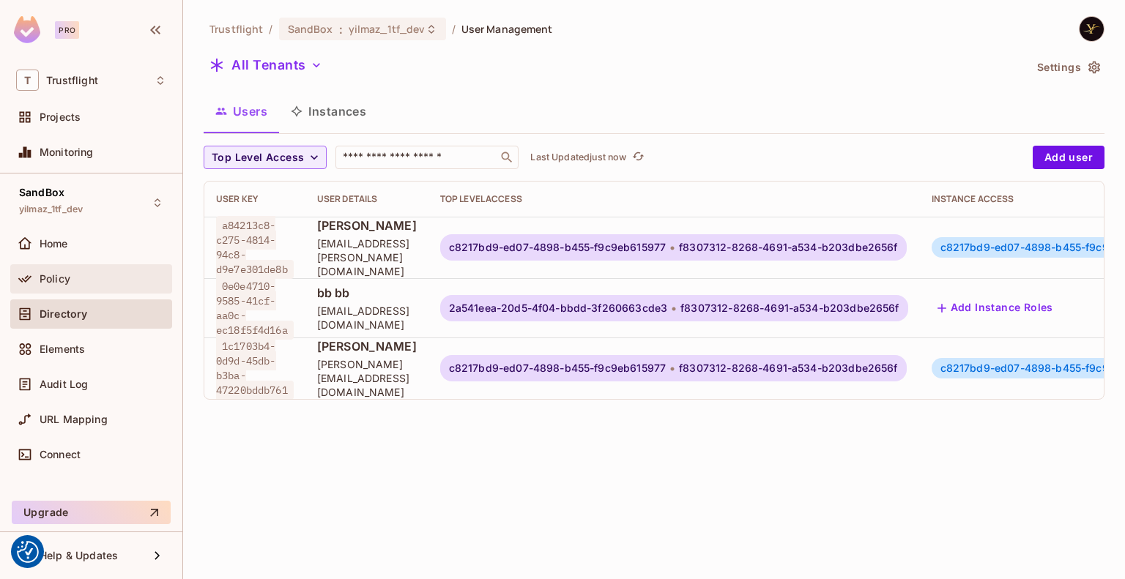
click at [103, 275] on div "Policy" at bounding box center [103, 279] width 127 height 12
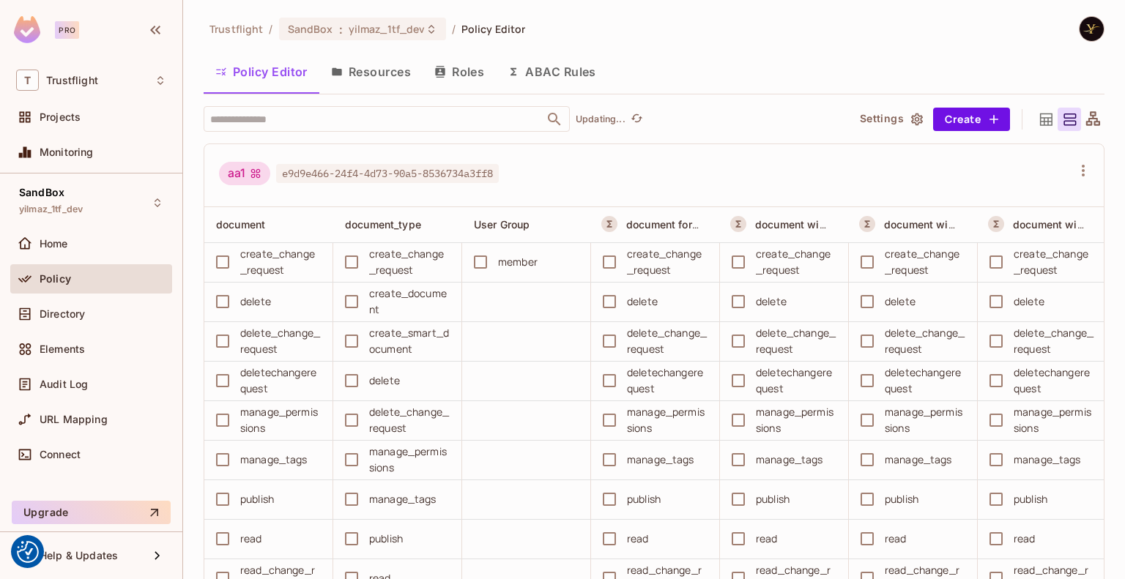
click at [547, 64] on button "ABAC Rules" at bounding box center [552, 71] width 112 height 37
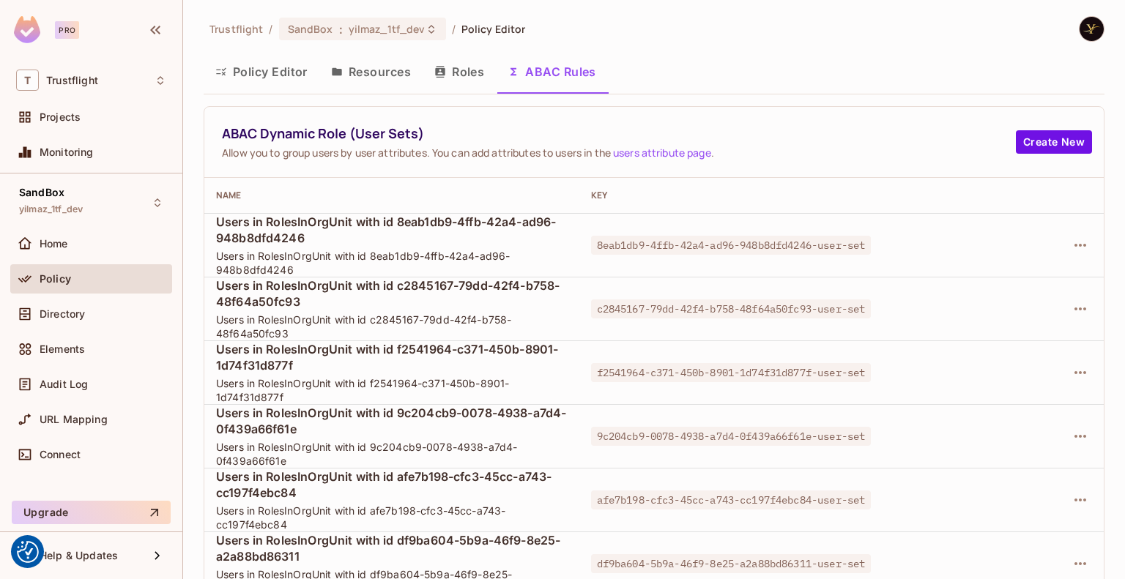
scroll to position [1119, 0]
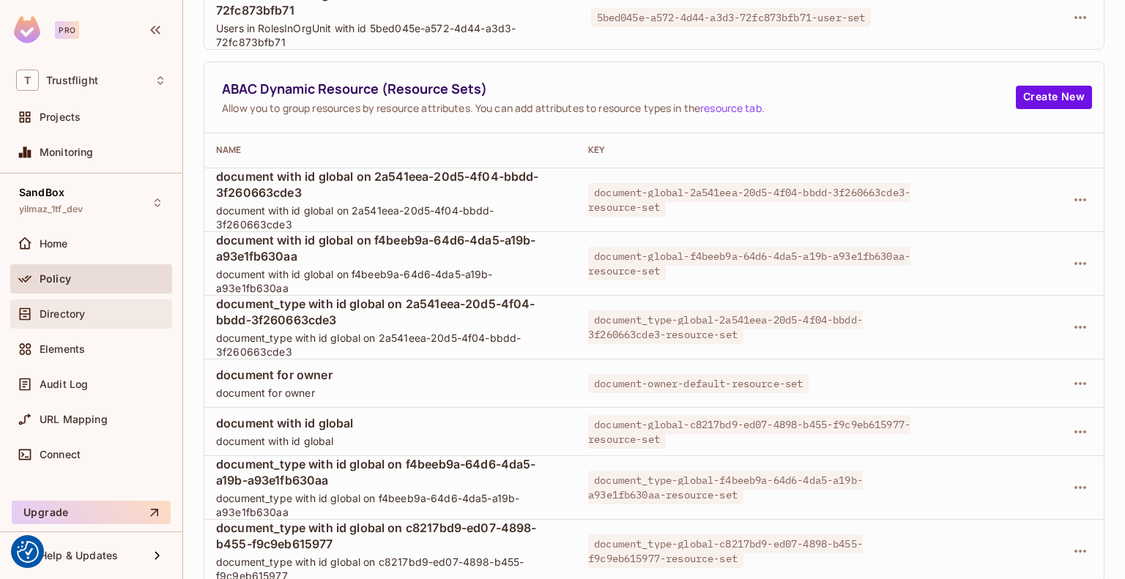
click at [119, 309] on div "Directory" at bounding box center [103, 314] width 127 height 12
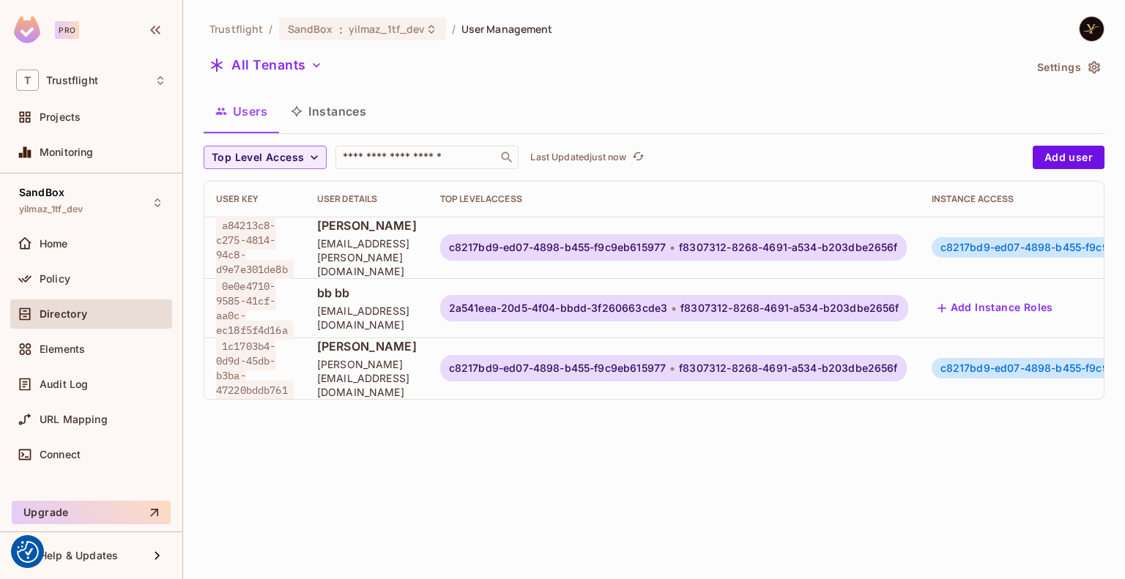
click at [346, 101] on button "Instances" at bounding box center [328, 111] width 99 height 37
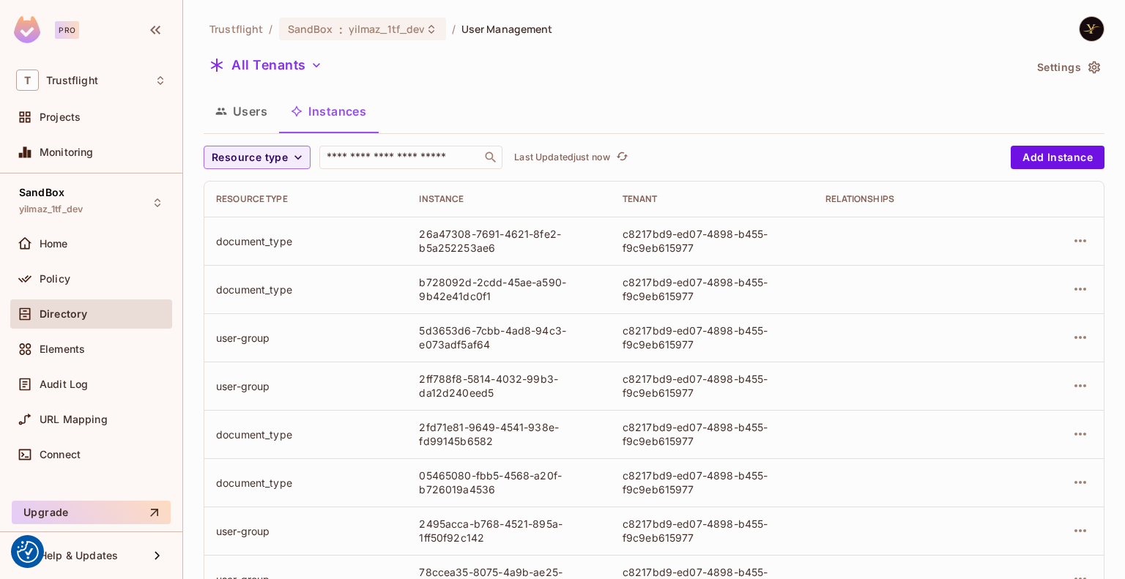
scroll to position [298, 0]
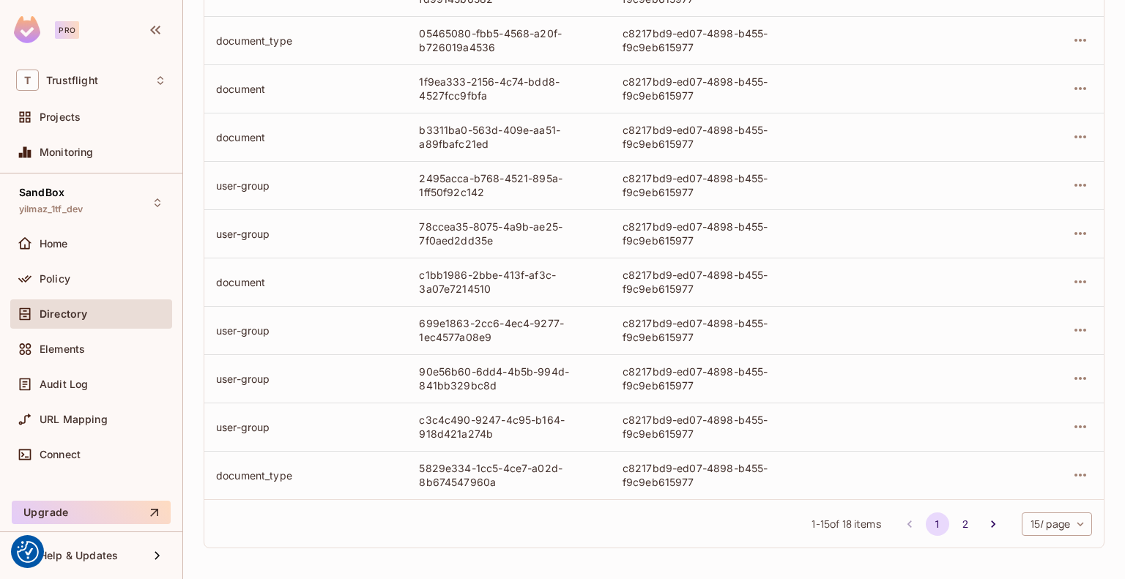
scroll to position [443, 0]
click at [953, 521] on button "2" at bounding box center [964, 523] width 23 height 23
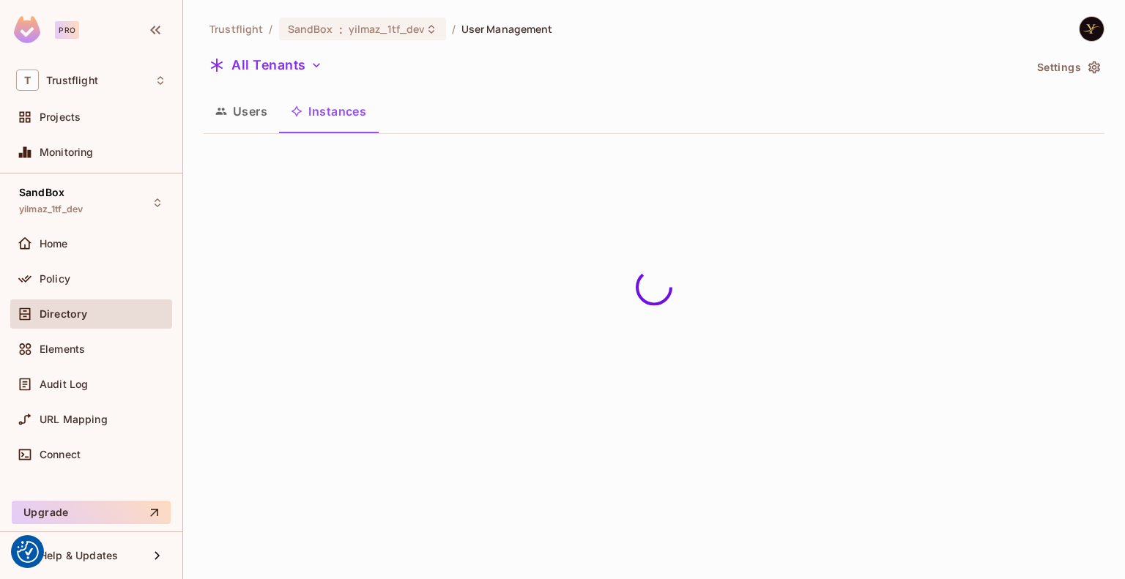
scroll to position [0, 0]
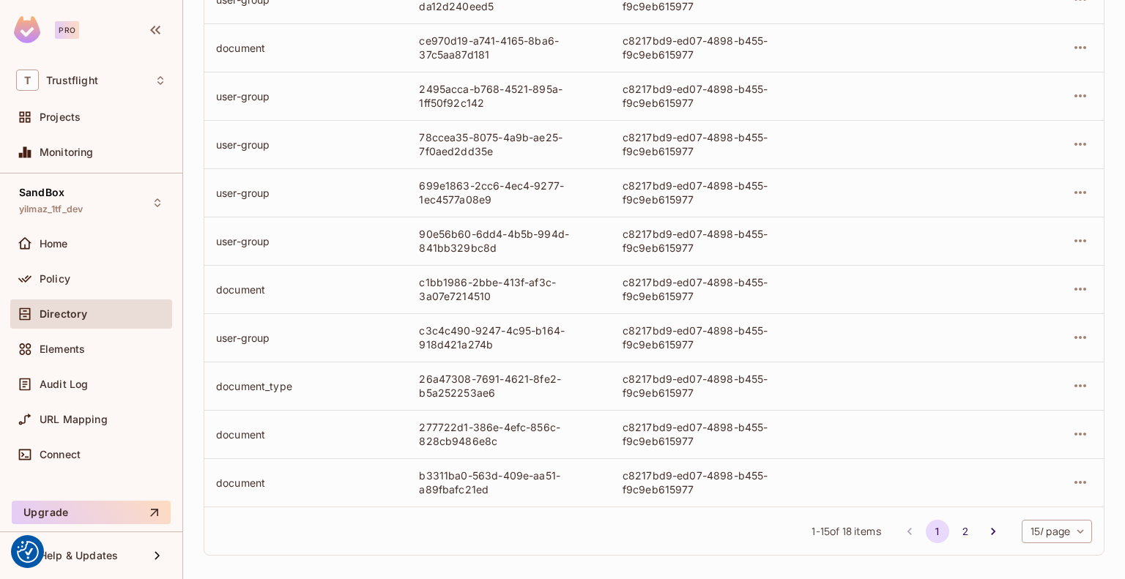
scroll to position [443, 0]
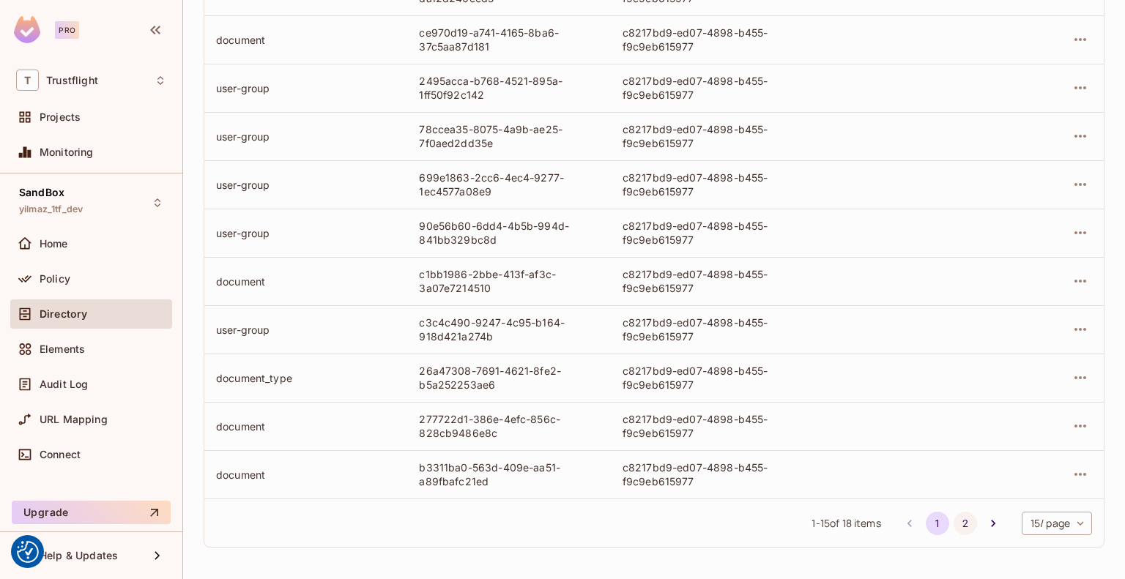
click at [953, 525] on button "2" at bounding box center [964, 523] width 23 height 23
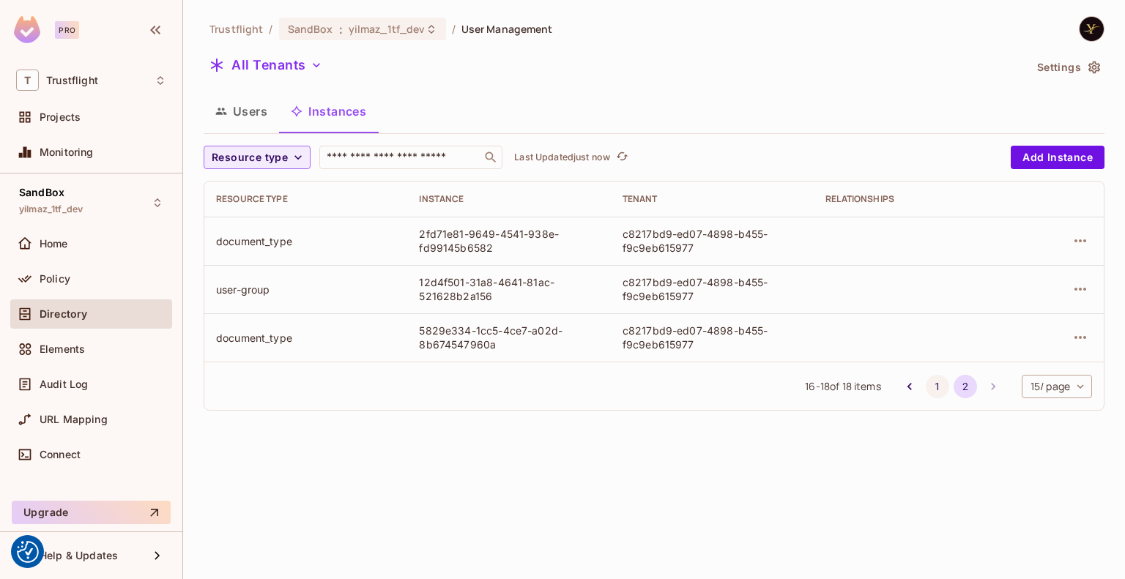
click at [930, 384] on button "1" at bounding box center [936, 386] width 23 height 23
